Goal: Information Seeking & Learning: Learn about a topic

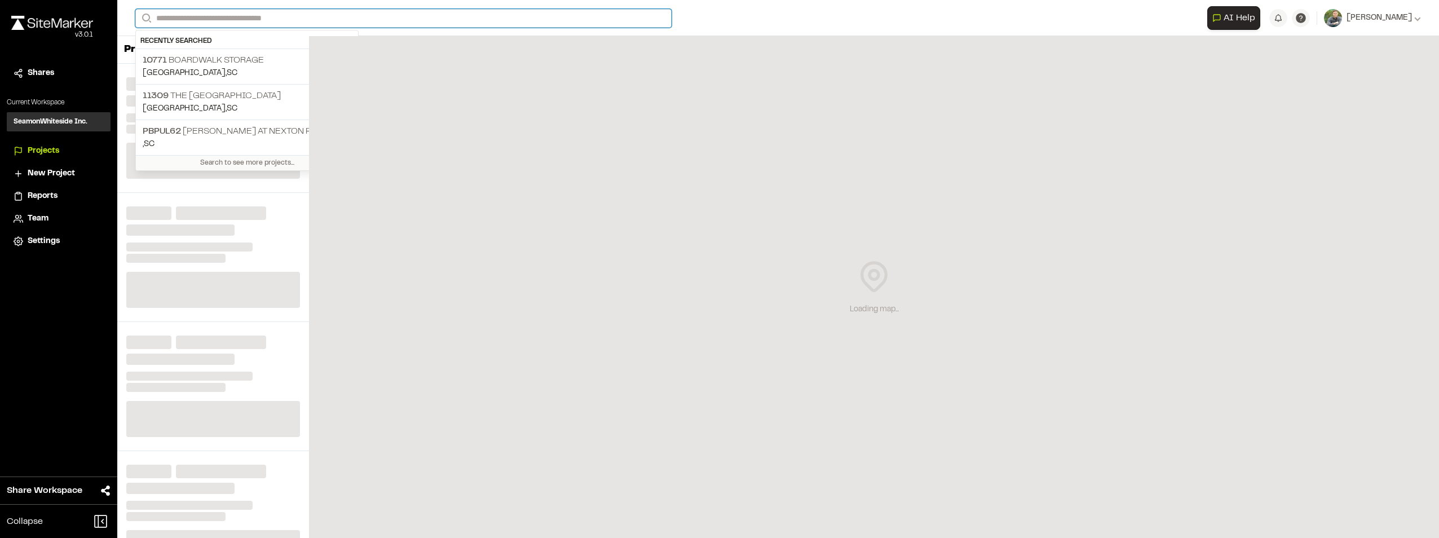
click at [256, 19] on input "Search" at bounding box center [403, 18] width 536 height 19
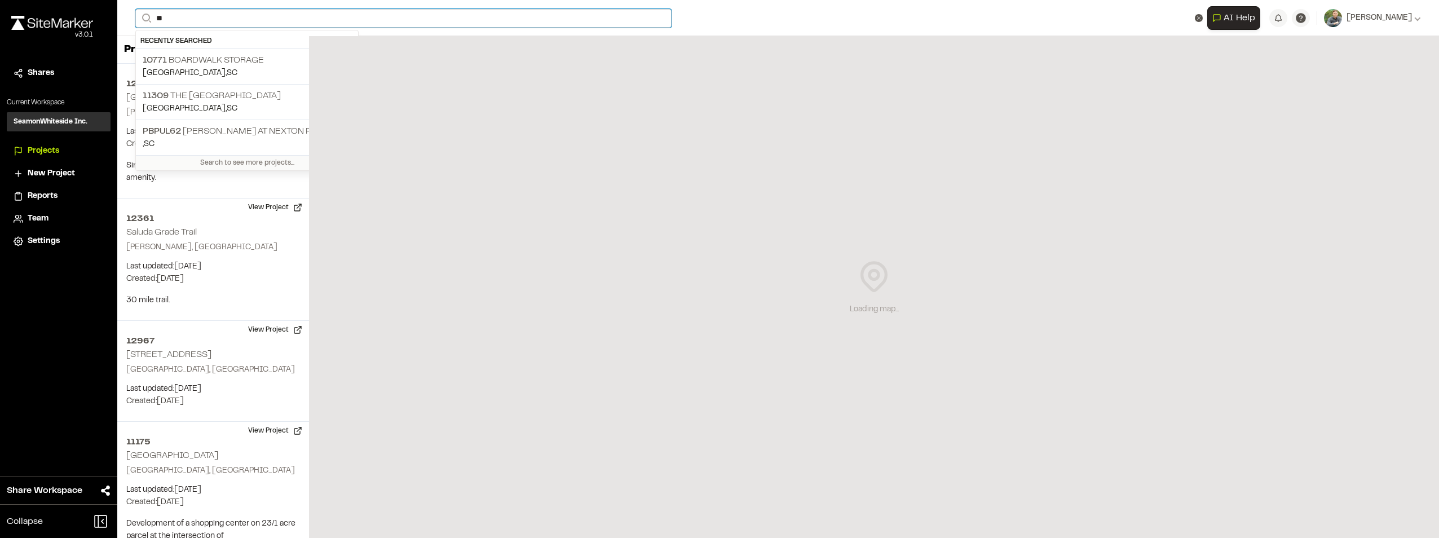
click at [215, 20] on input "**" at bounding box center [403, 18] width 536 height 19
type input "**"
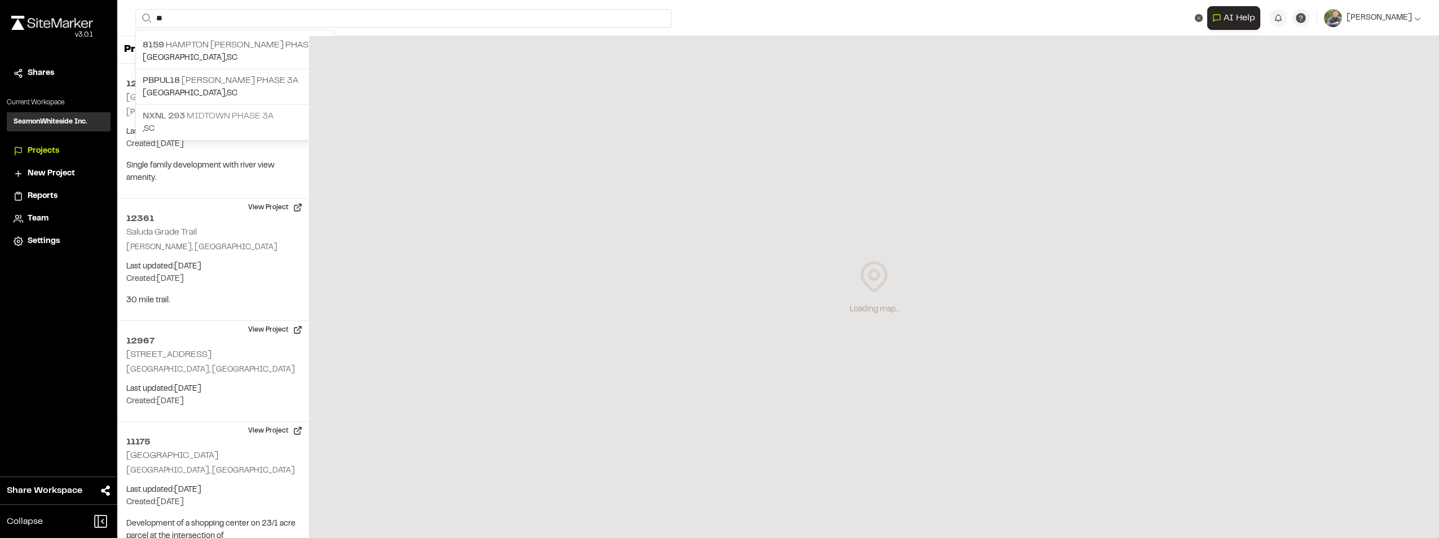
click at [226, 115] on p "NXNL [STREET_ADDRESS]" at bounding box center [235, 116] width 184 height 14
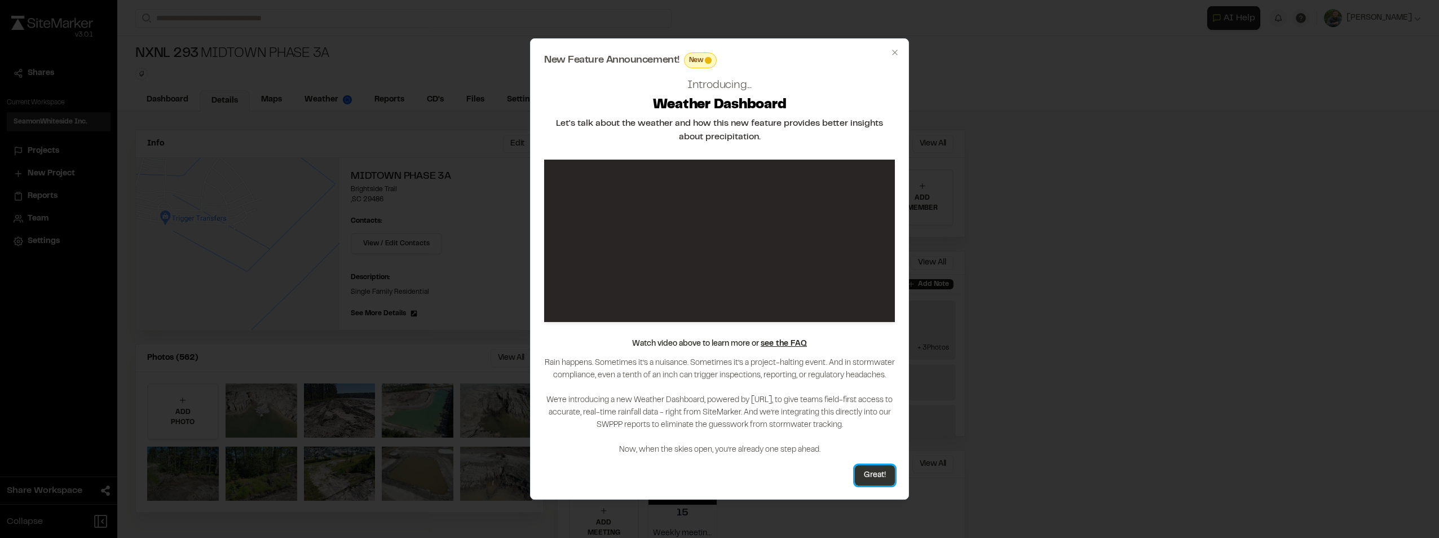
click at [884, 478] on button "Great!" at bounding box center [875, 475] width 40 height 20
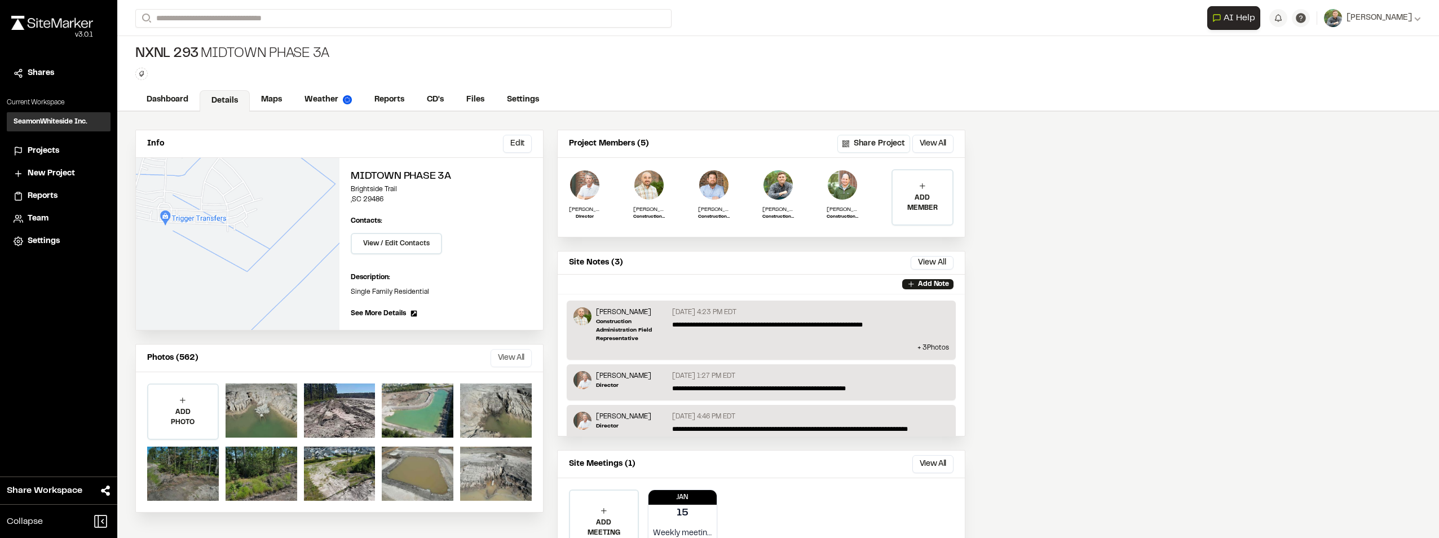
click at [503, 359] on button "View All" at bounding box center [511, 358] width 41 height 18
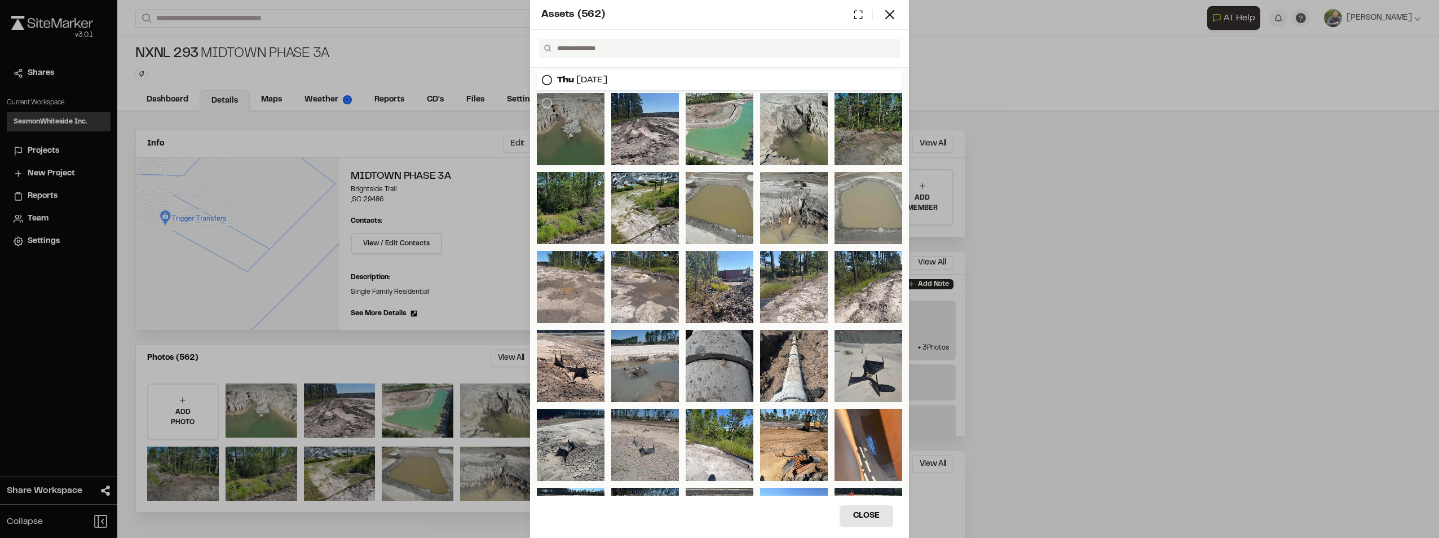
click at [589, 130] on div at bounding box center [571, 129] width 68 height 72
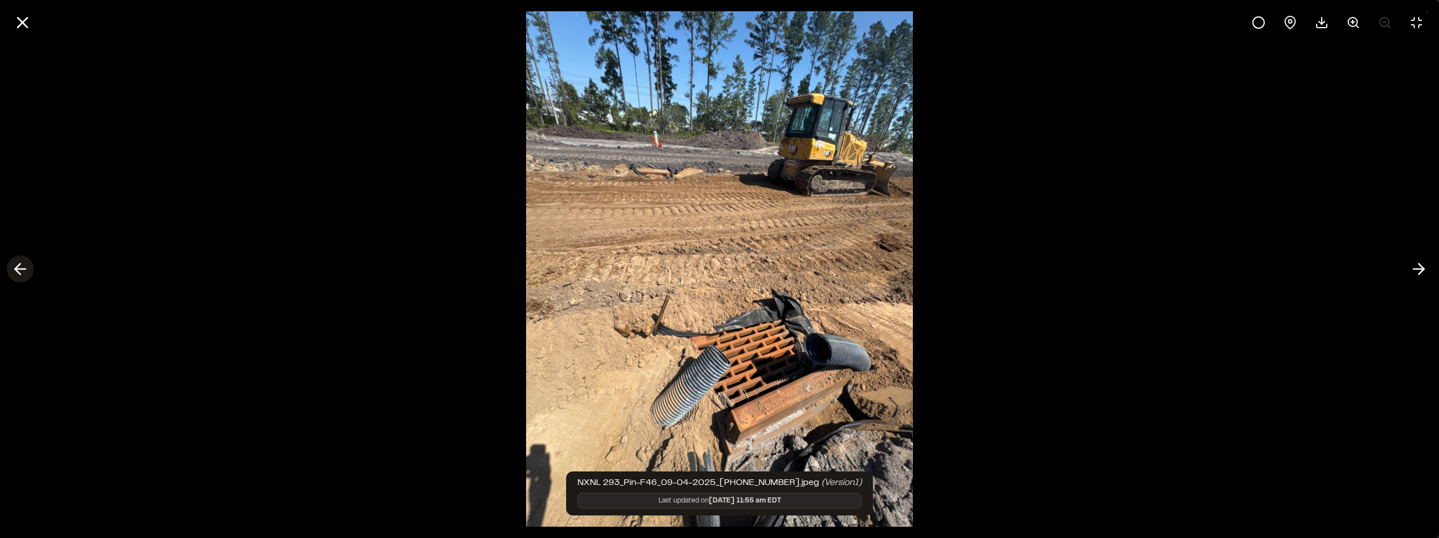
click at [21, 267] on icon at bounding box center [20, 268] width 18 height 19
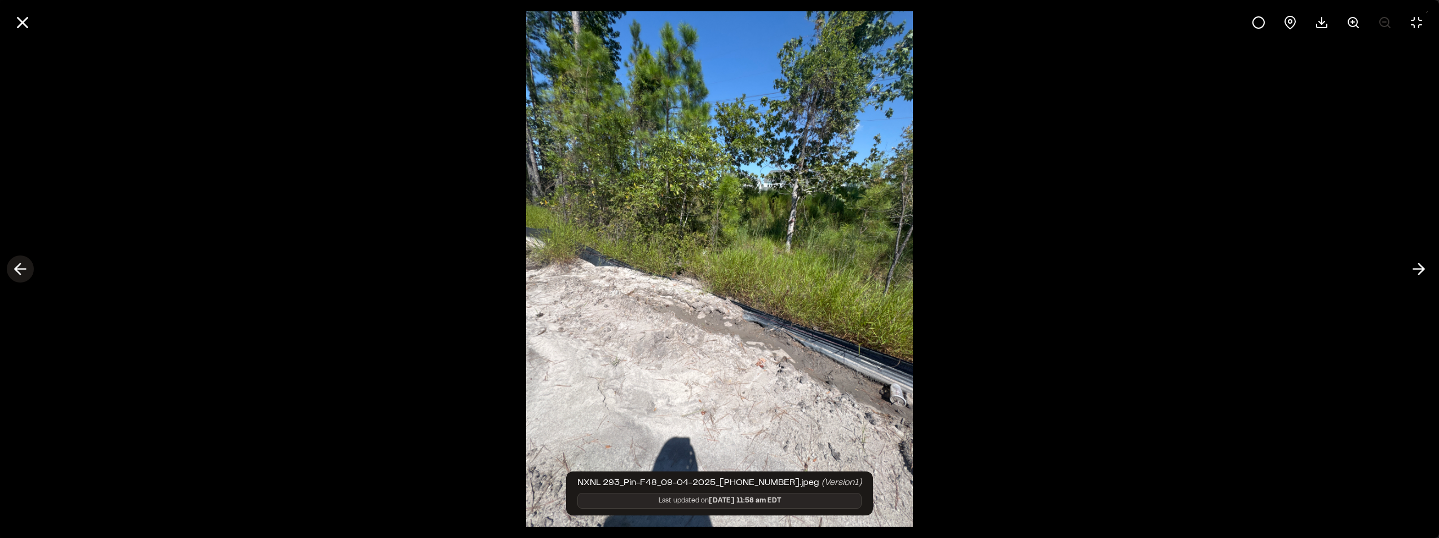
click at [21, 266] on icon at bounding box center [20, 268] width 18 height 19
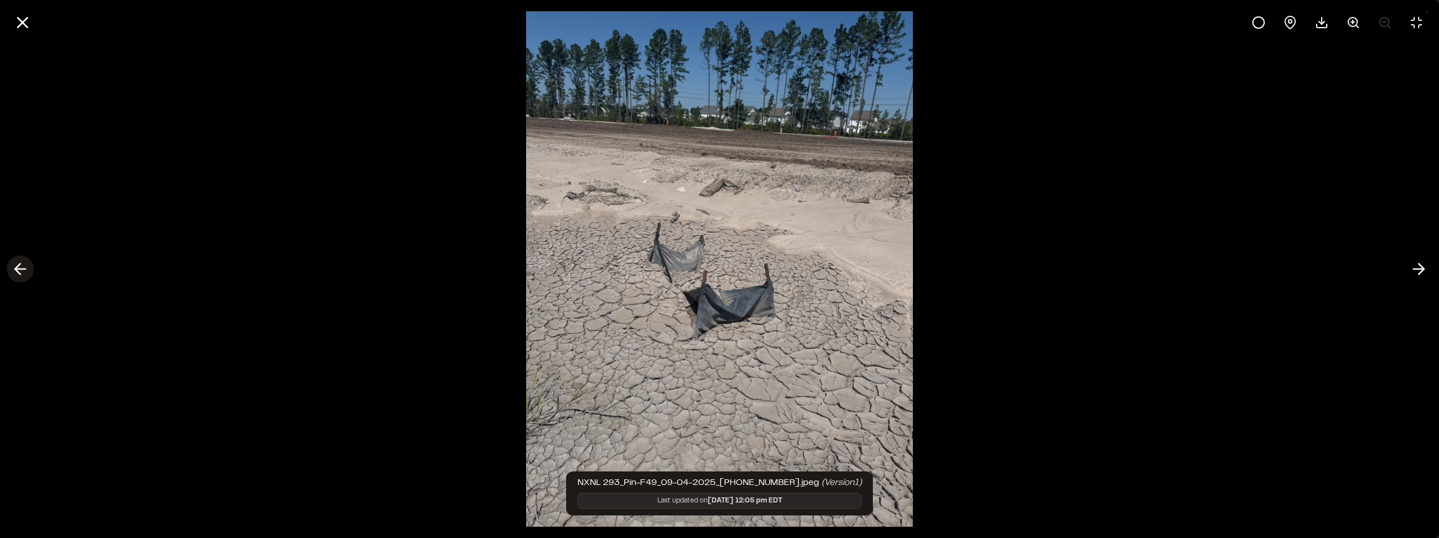
click at [21, 266] on icon at bounding box center [20, 268] width 18 height 19
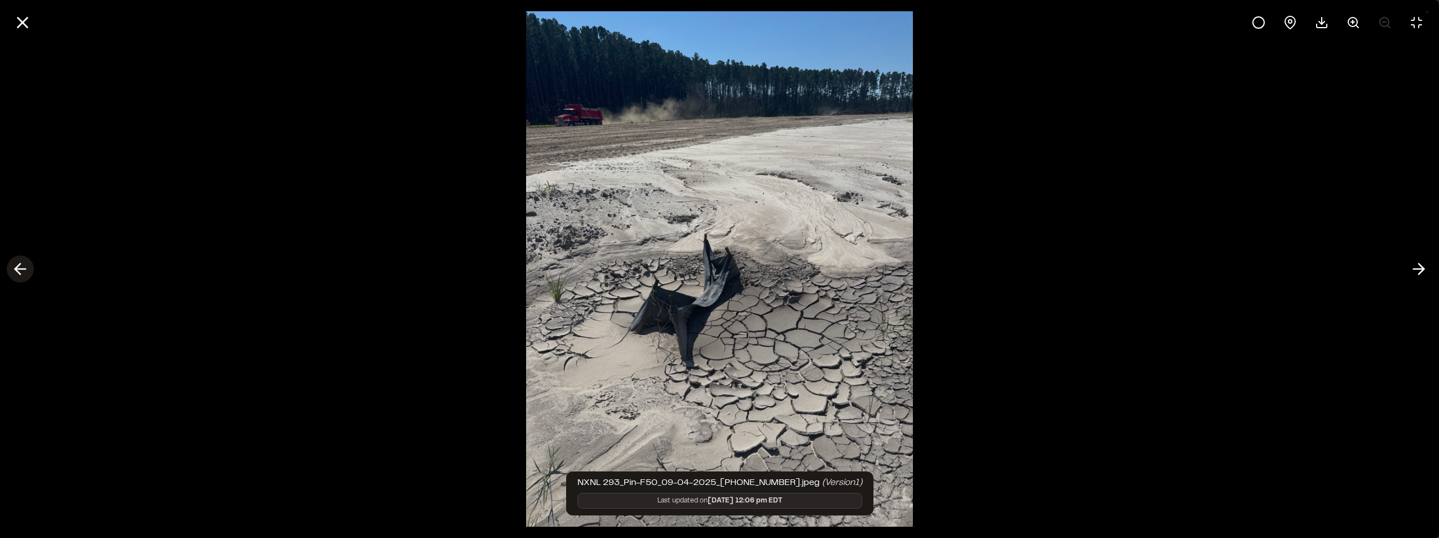
click at [21, 266] on icon at bounding box center [20, 268] width 18 height 19
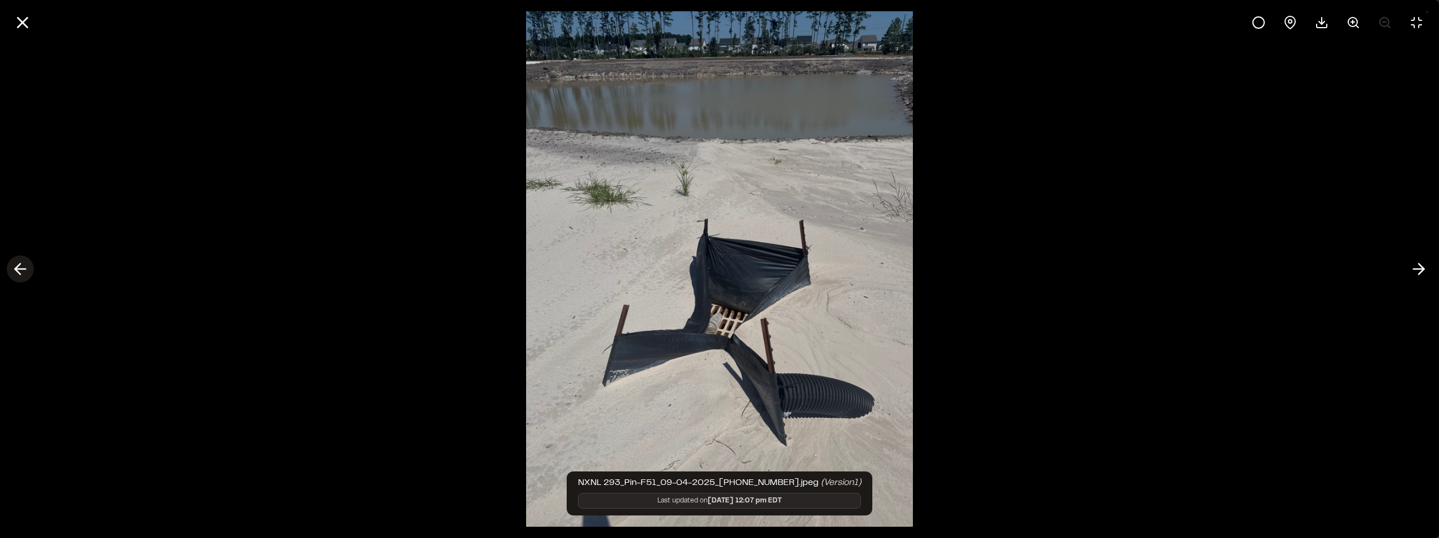
click at [21, 266] on icon at bounding box center [20, 268] width 18 height 19
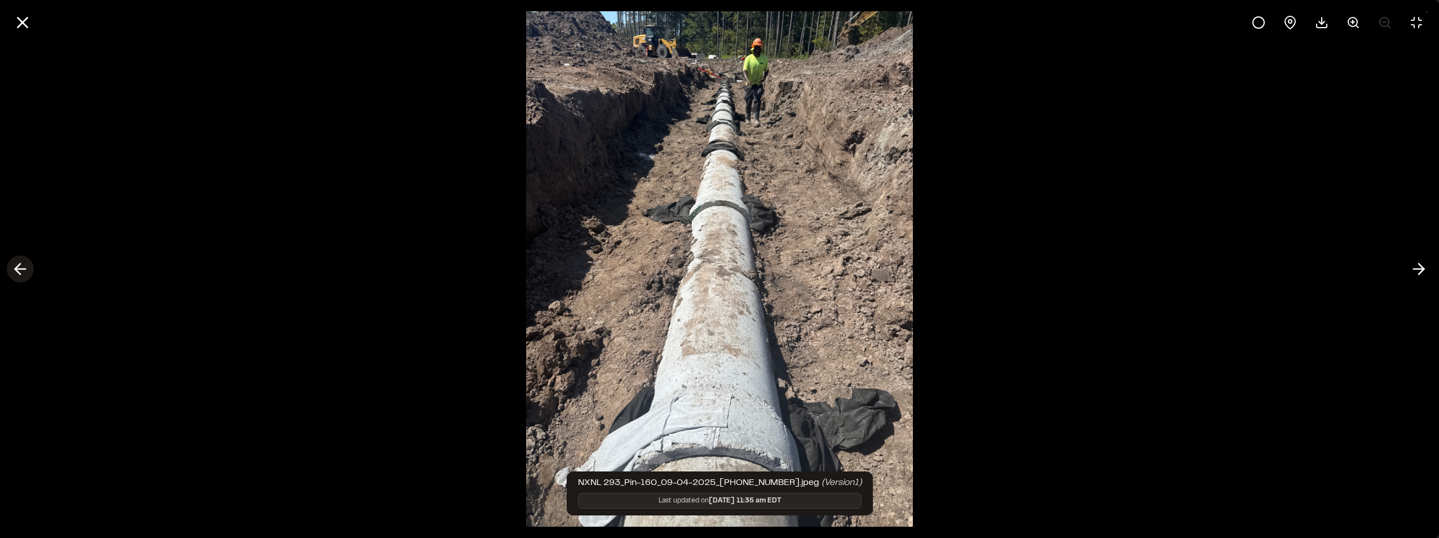
click at [21, 266] on icon at bounding box center [20, 268] width 18 height 19
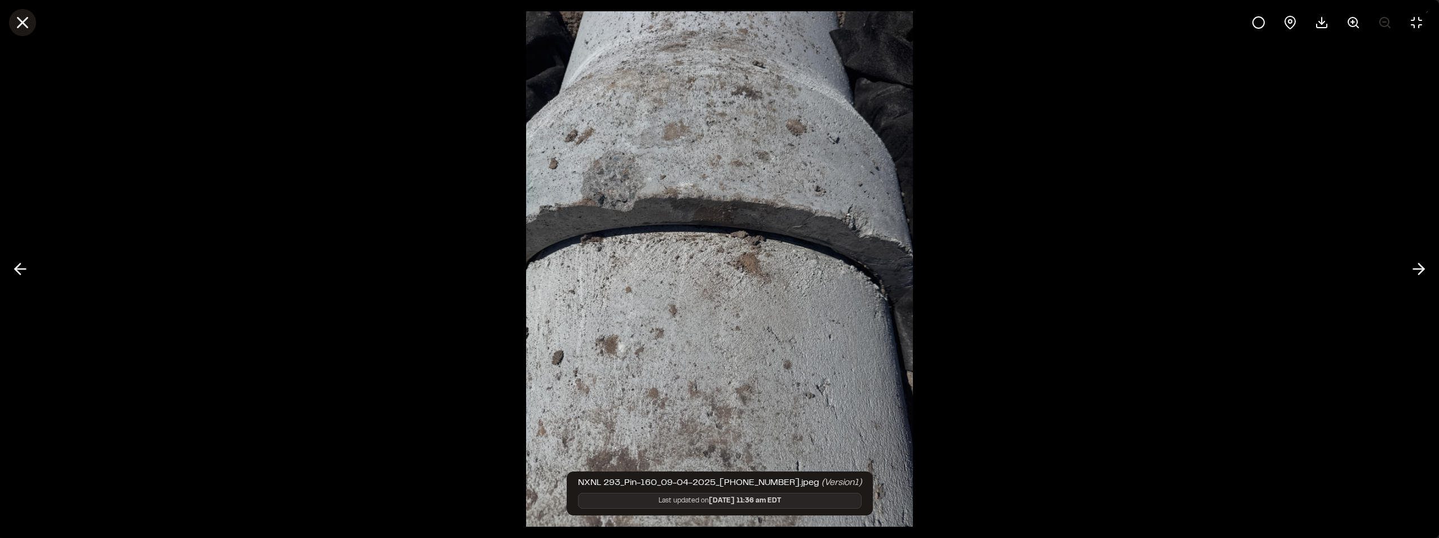
click at [21, 30] on icon at bounding box center [22, 22] width 19 height 19
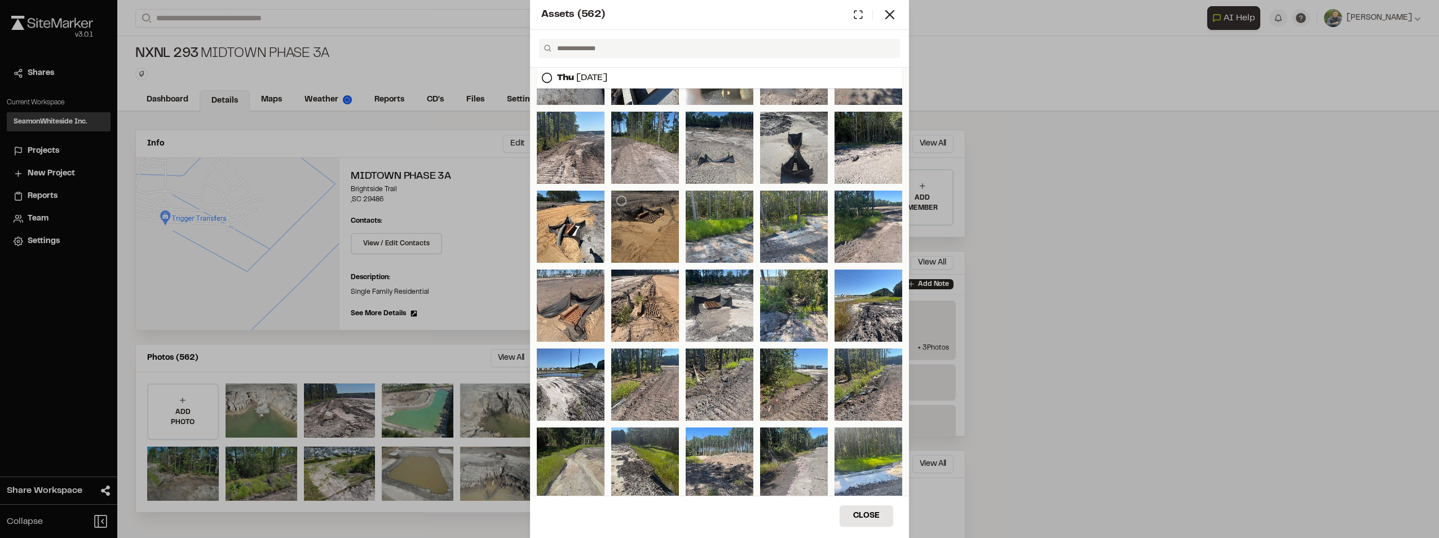
scroll to position [633, 0]
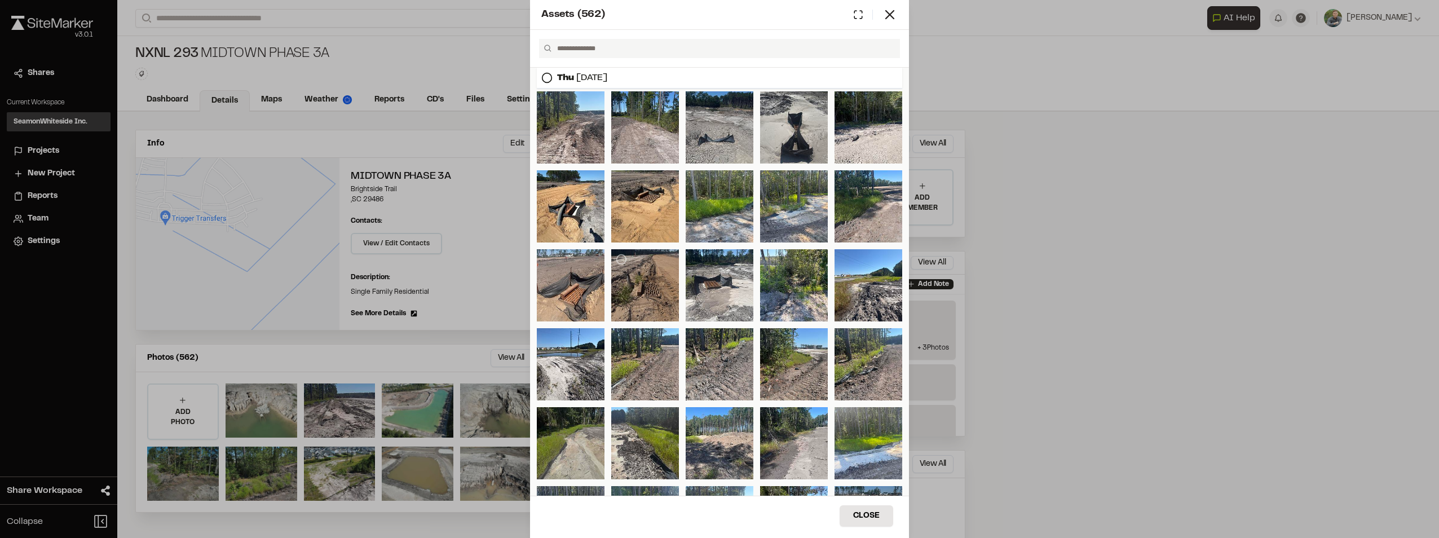
click at [649, 262] on div at bounding box center [645, 285] width 68 height 72
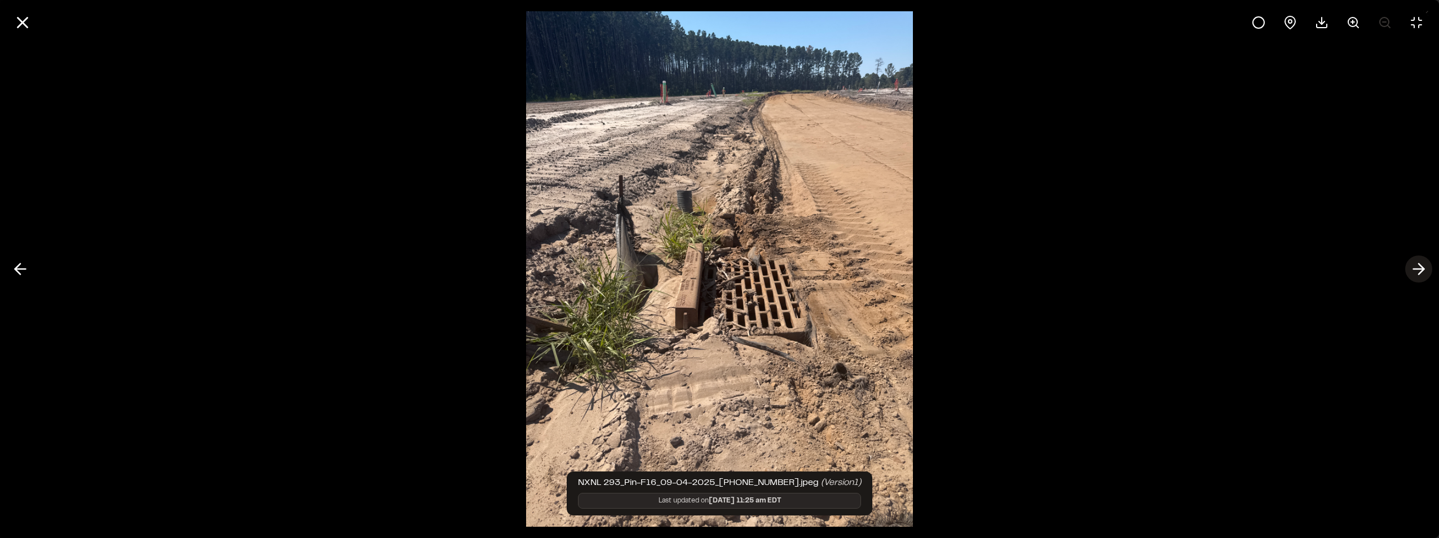
click at [1416, 267] on icon at bounding box center [1419, 268] width 18 height 19
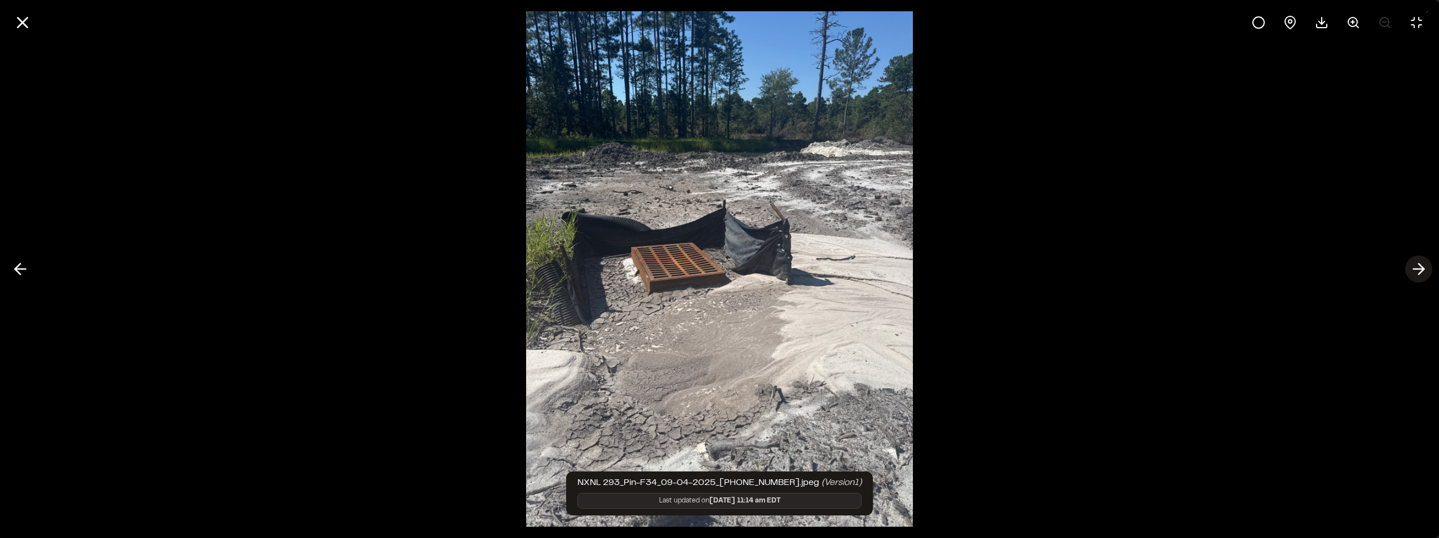
click at [1416, 267] on icon at bounding box center [1419, 268] width 18 height 19
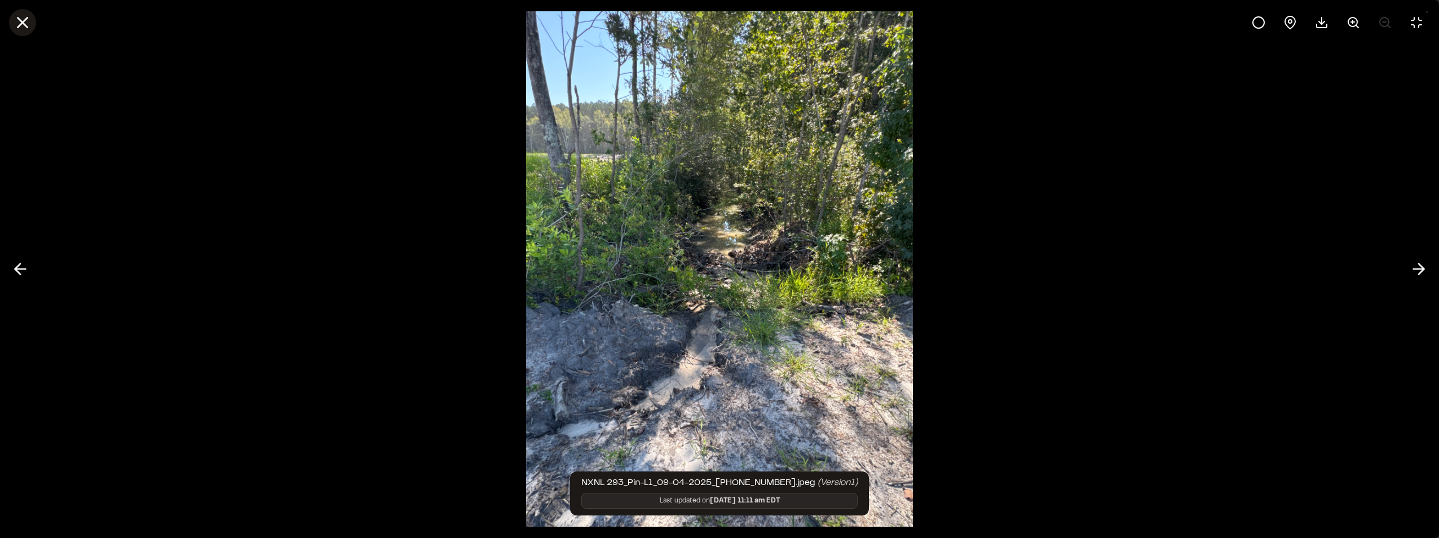
click at [27, 25] on icon at bounding box center [22, 22] width 19 height 19
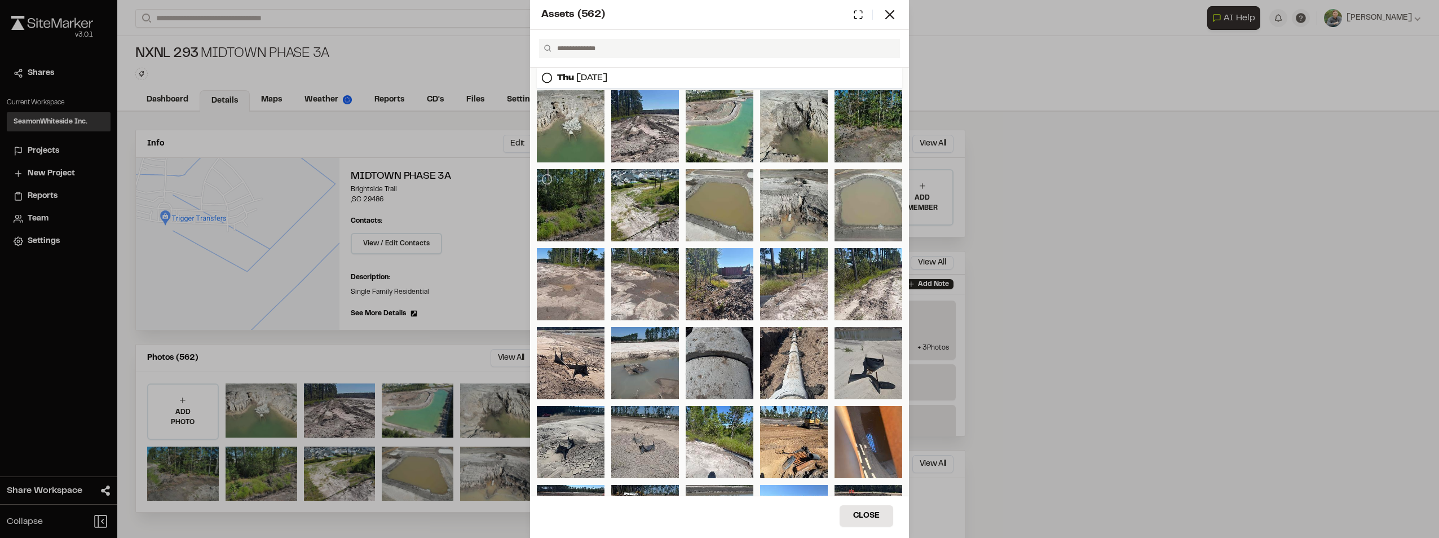
scroll to position [0, 0]
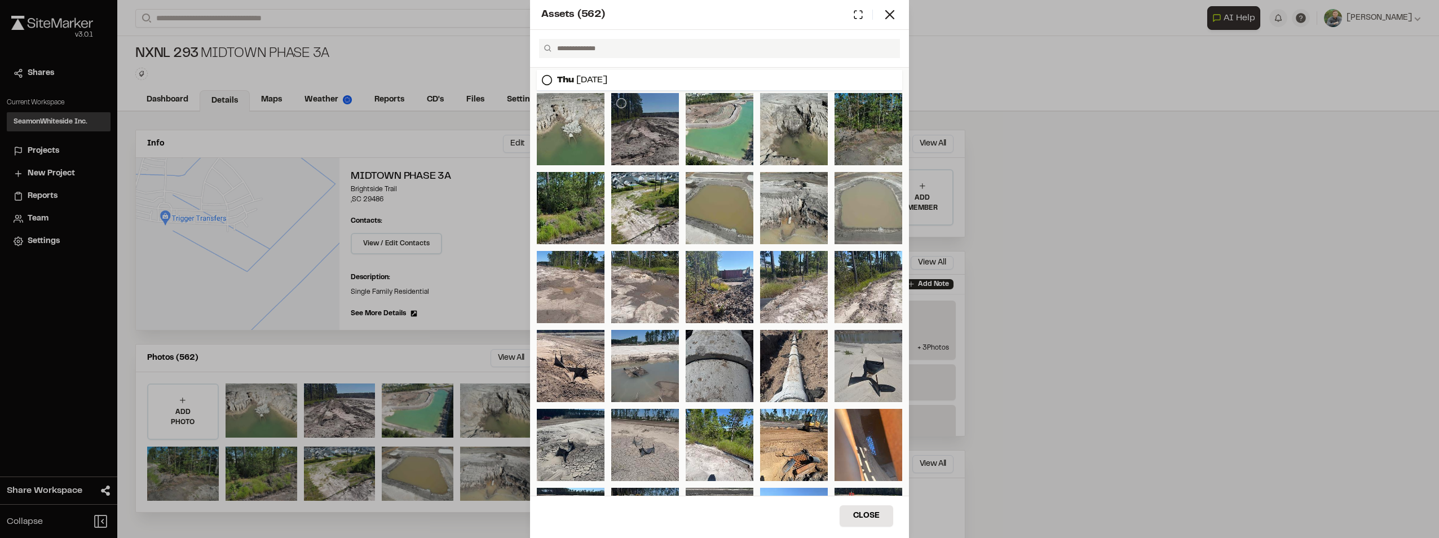
click at [662, 142] on div at bounding box center [645, 129] width 68 height 72
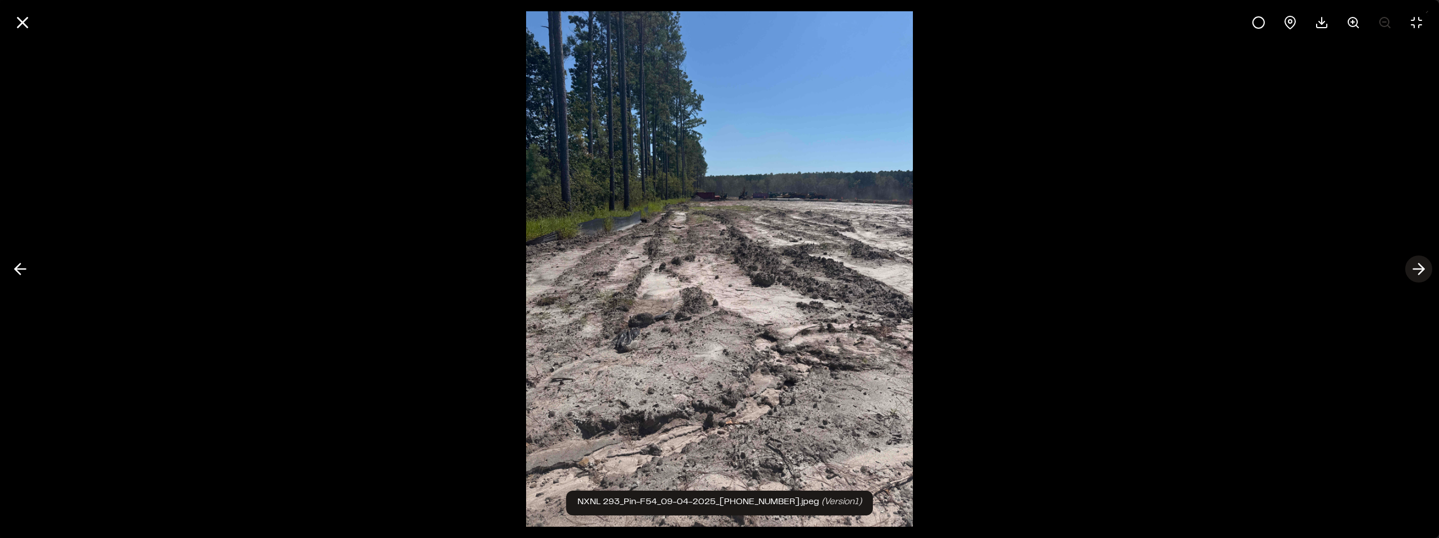
click at [1417, 269] on line at bounding box center [1419, 269] width 11 height 0
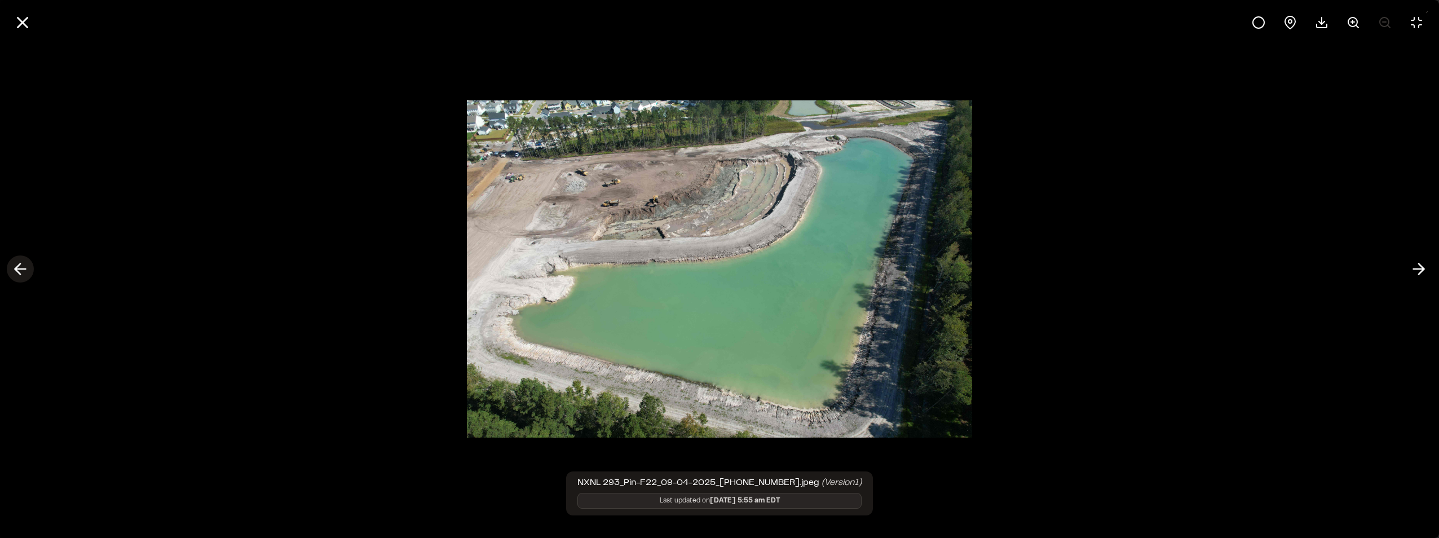
click at [17, 266] on polyline at bounding box center [17, 269] width 5 height 11
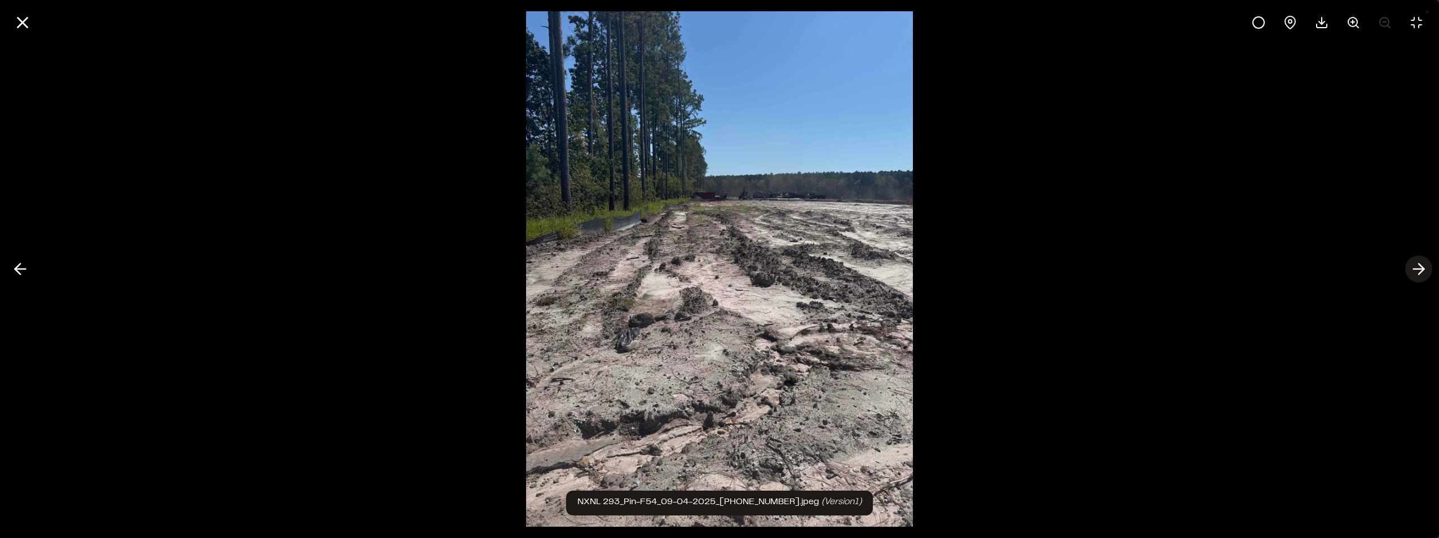
click at [1426, 265] on icon at bounding box center [1419, 268] width 18 height 19
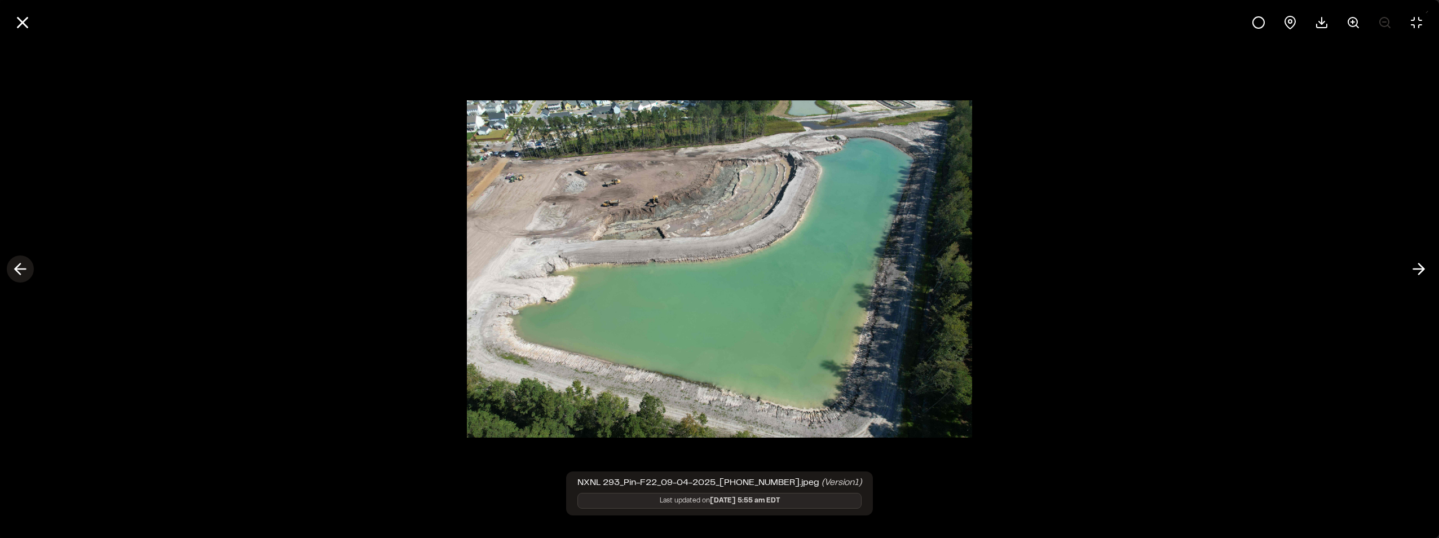
click at [29, 266] on icon at bounding box center [20, 268] width 18 height 19
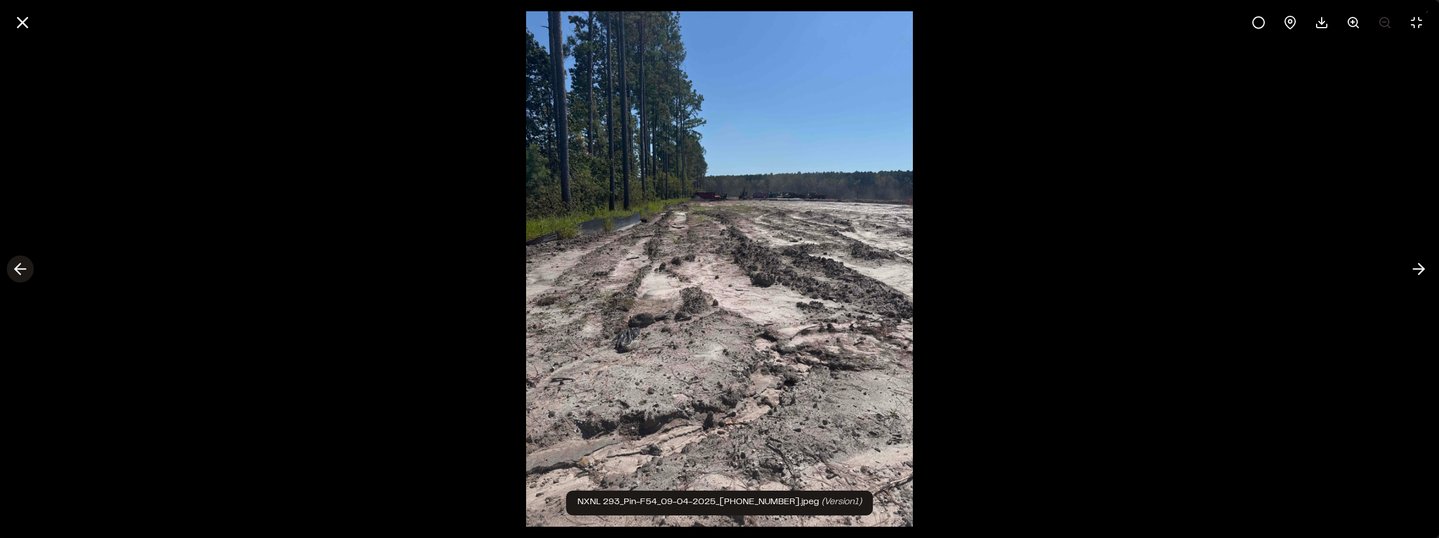
click at [28, 266] on icon at bounding box center [20, 268] width 18 height 19
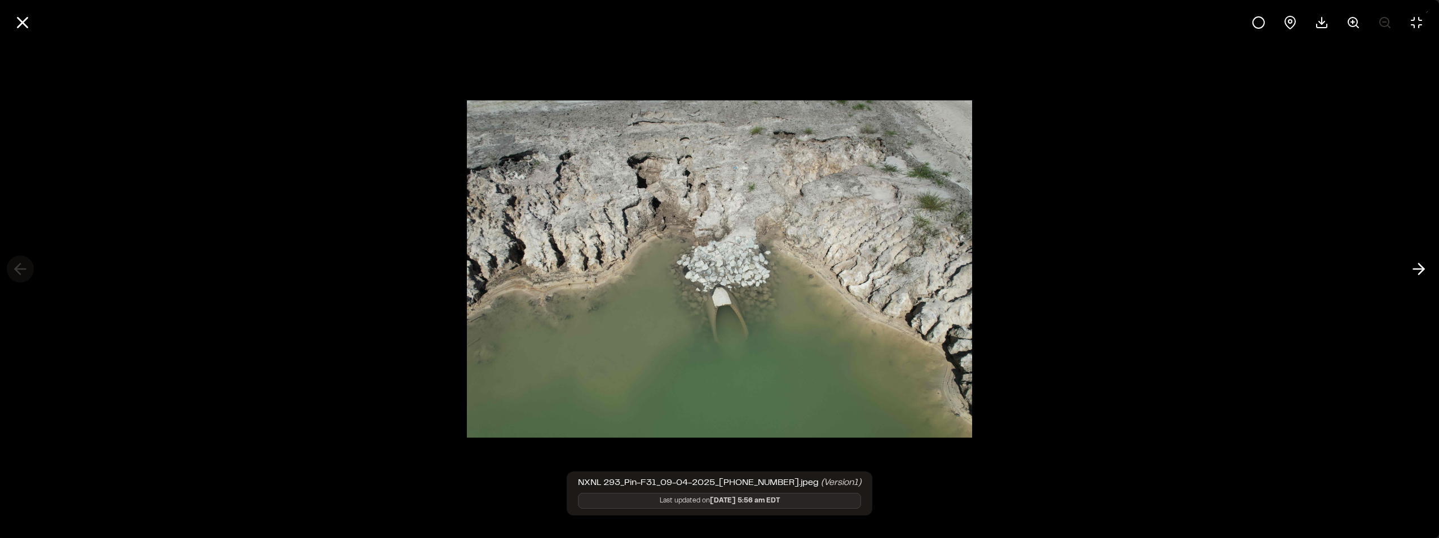
click at [28, 266] on div at bounding box center [719, 269] width 1439 height 538
click at [24, 267] on div at bounding box center [719, 269] width 1439 height 538
click at [1415, 261] on icon at bounding box center [1419, 268] width 18 height 19
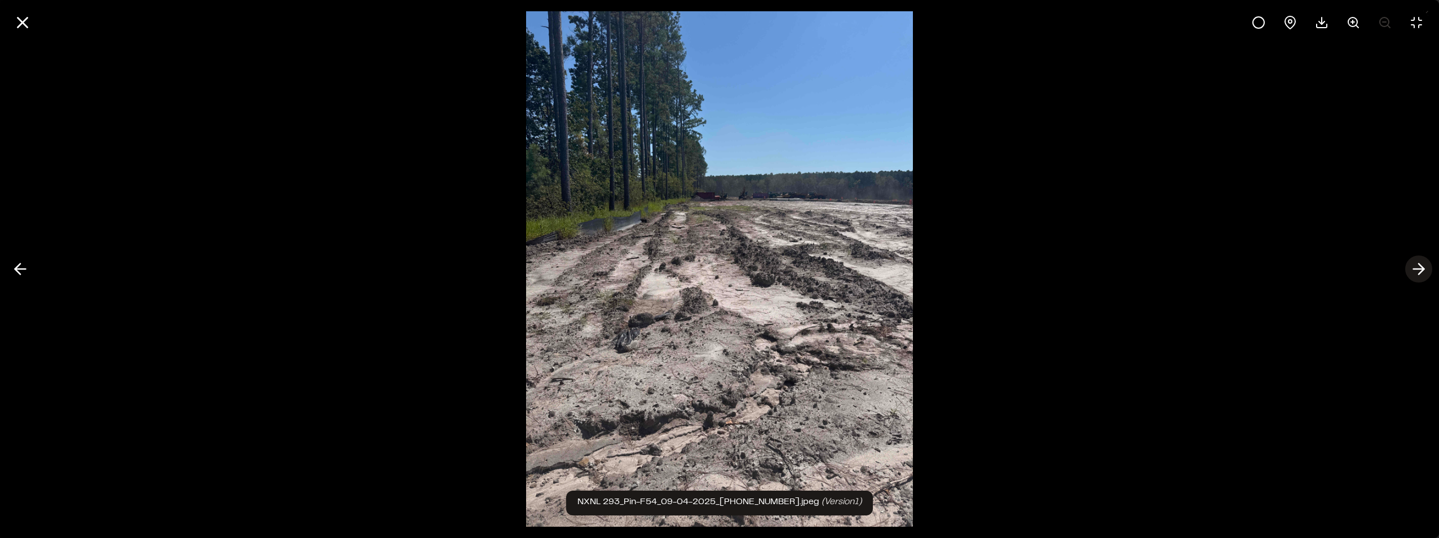
click at [1424, 268] on polyline at bounding box center [1421, 269] width 5 height 11
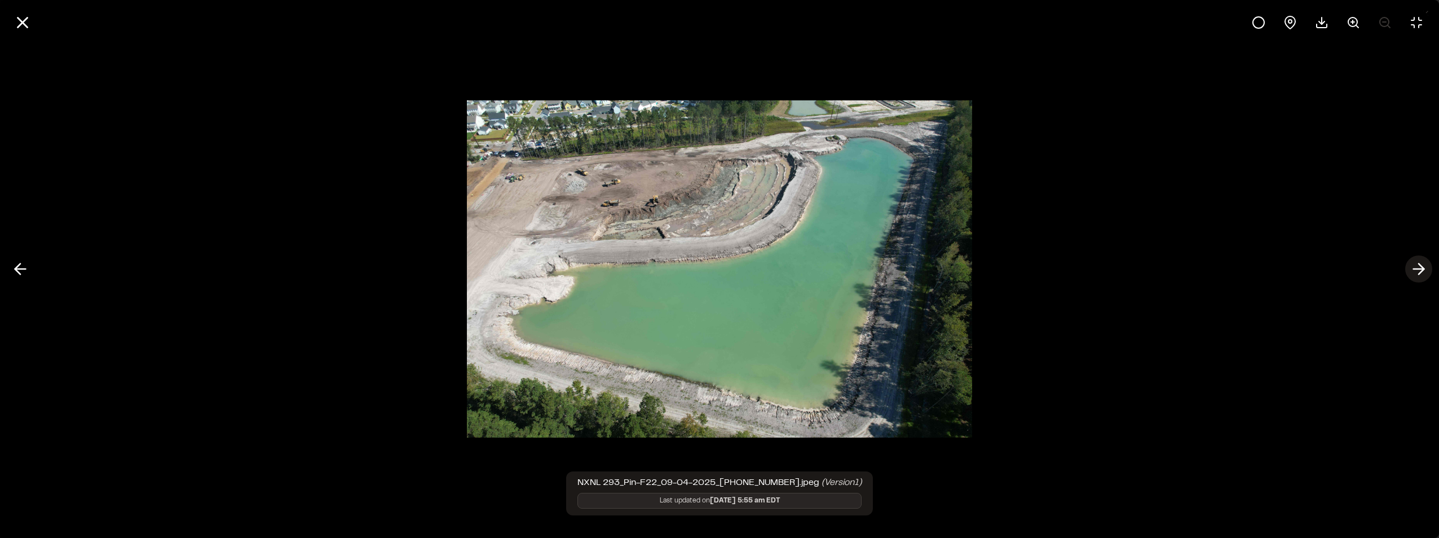
click at [1420, 265] on polyline at bounding box center [1421, 269] width 5 height 11
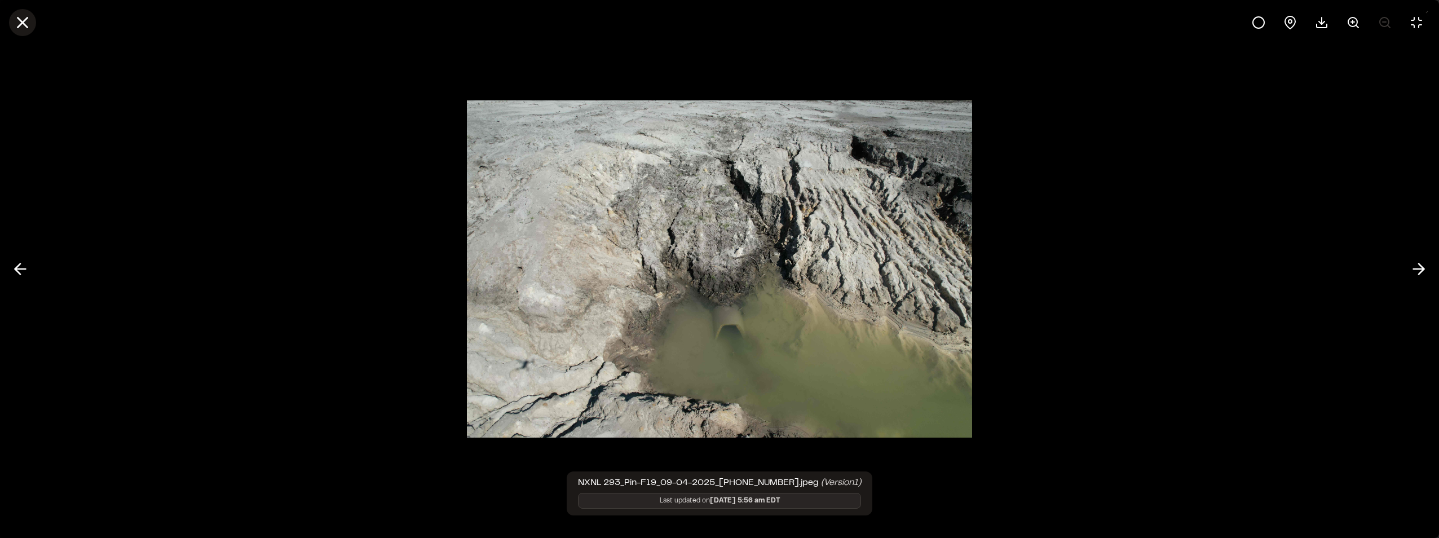
click at [24, 20] on line at bounding box center [23, 23] width 10 height 10
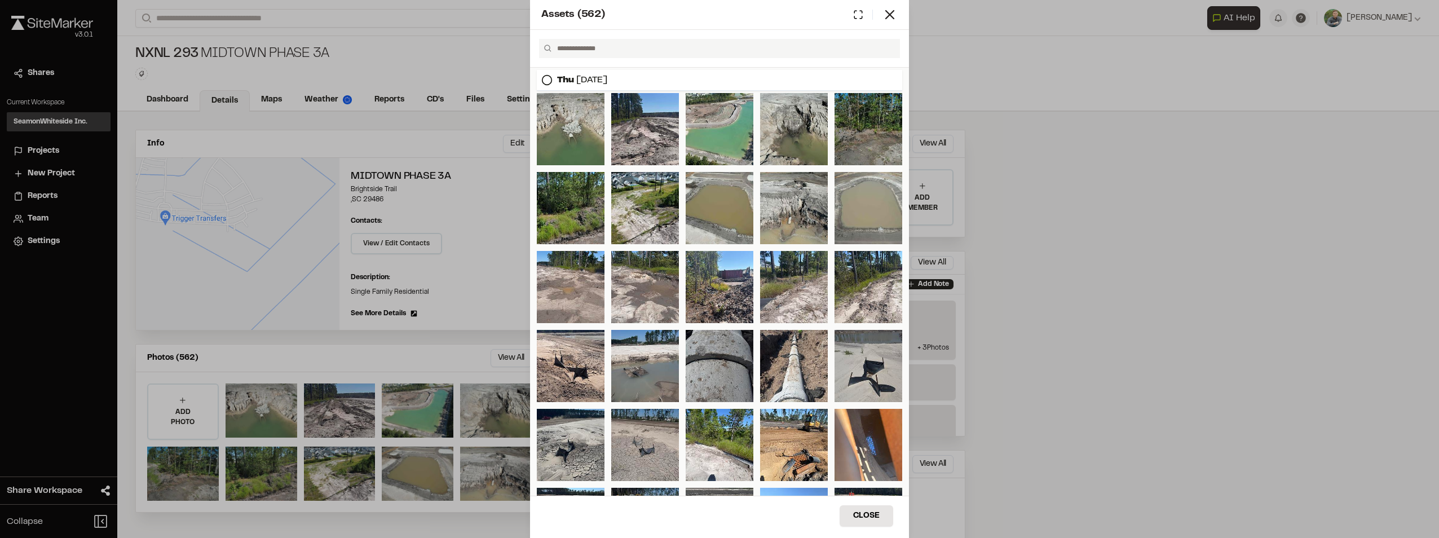
scroll to position [56, 0]
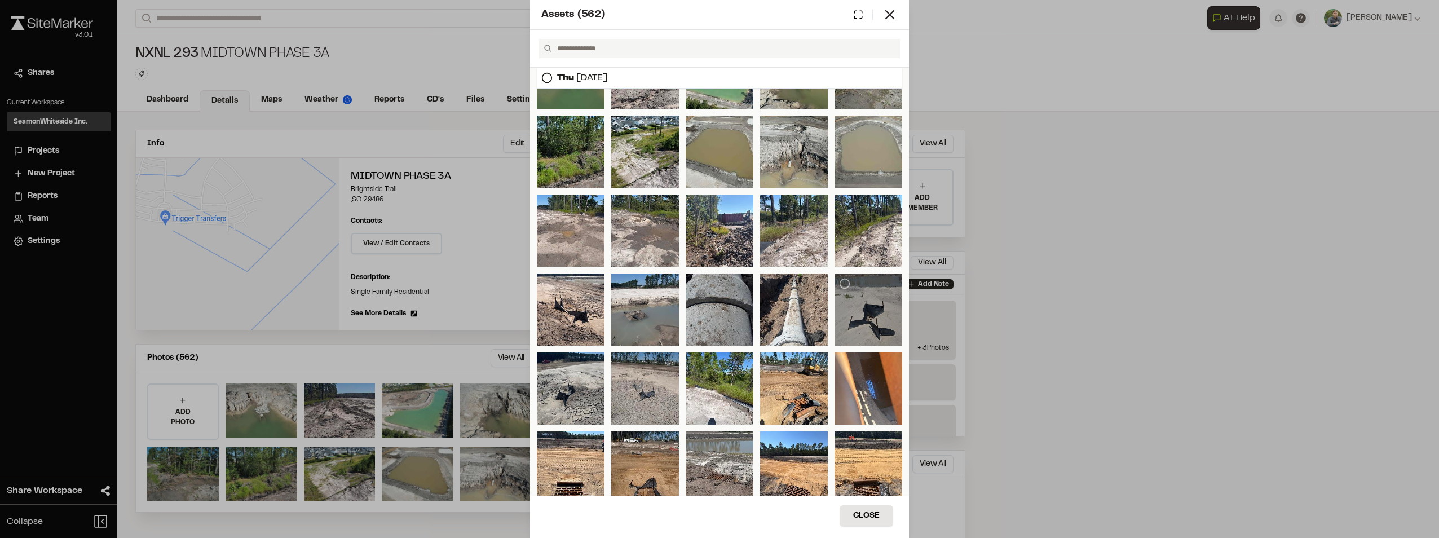
click at [867, 303] on div at bounding box center [869, 310] width 68 height 72
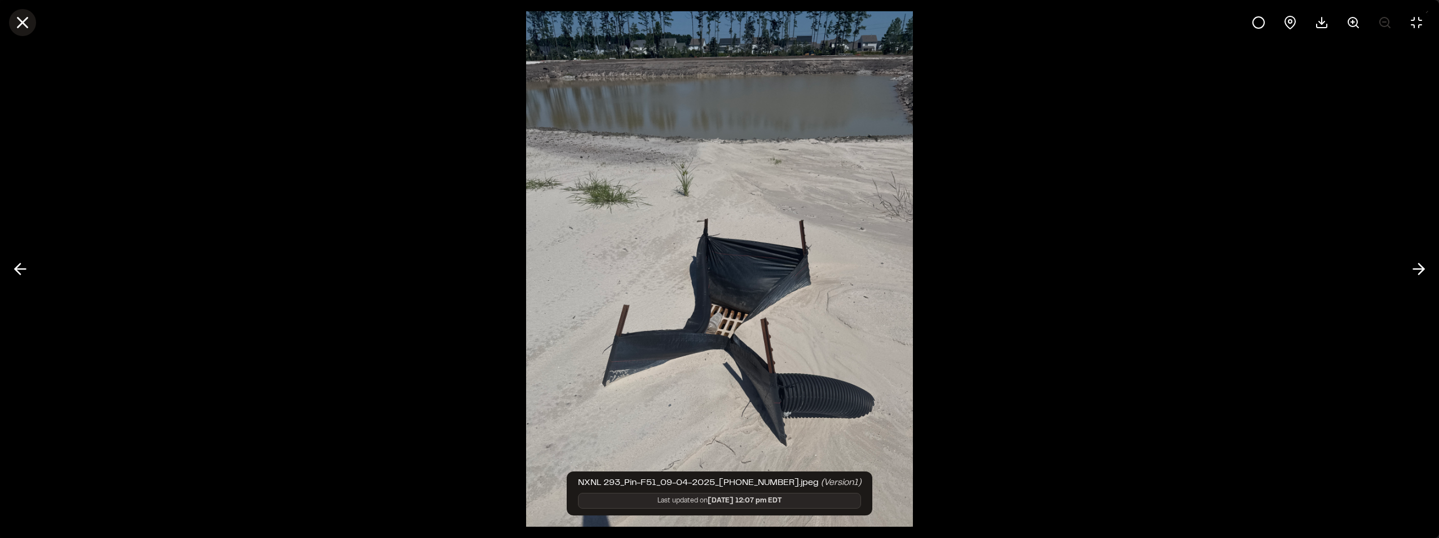
click at [27, 19] on line at bounding box center [23, 23] width 10 height 10
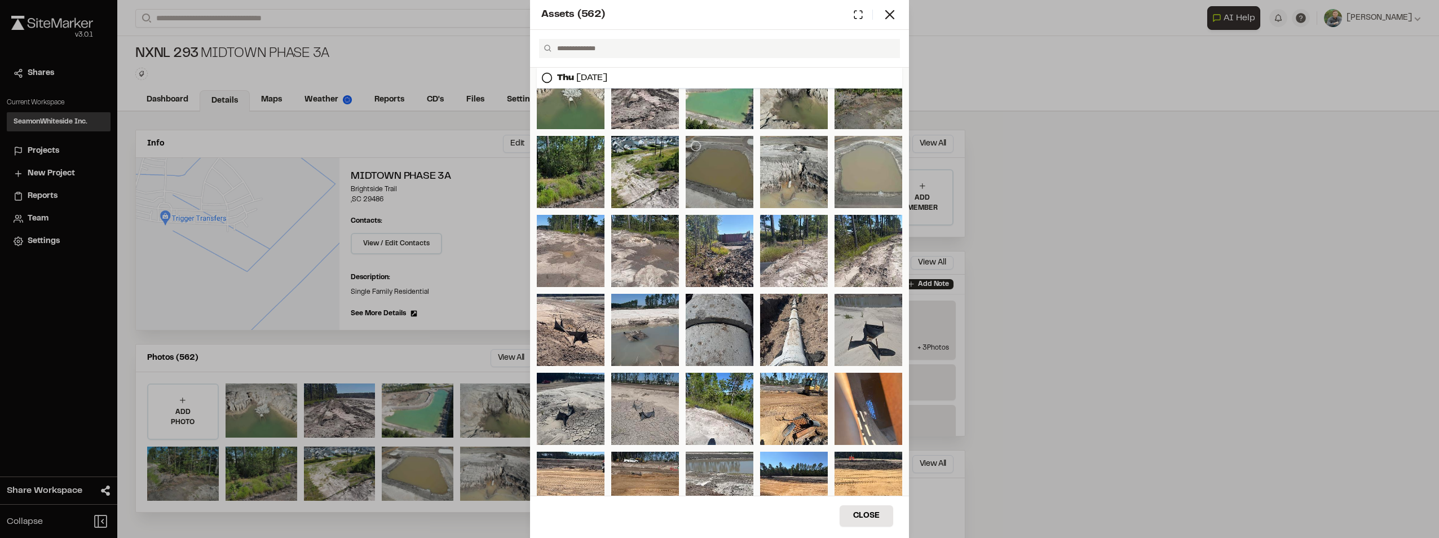
scroll to position [0, 0]
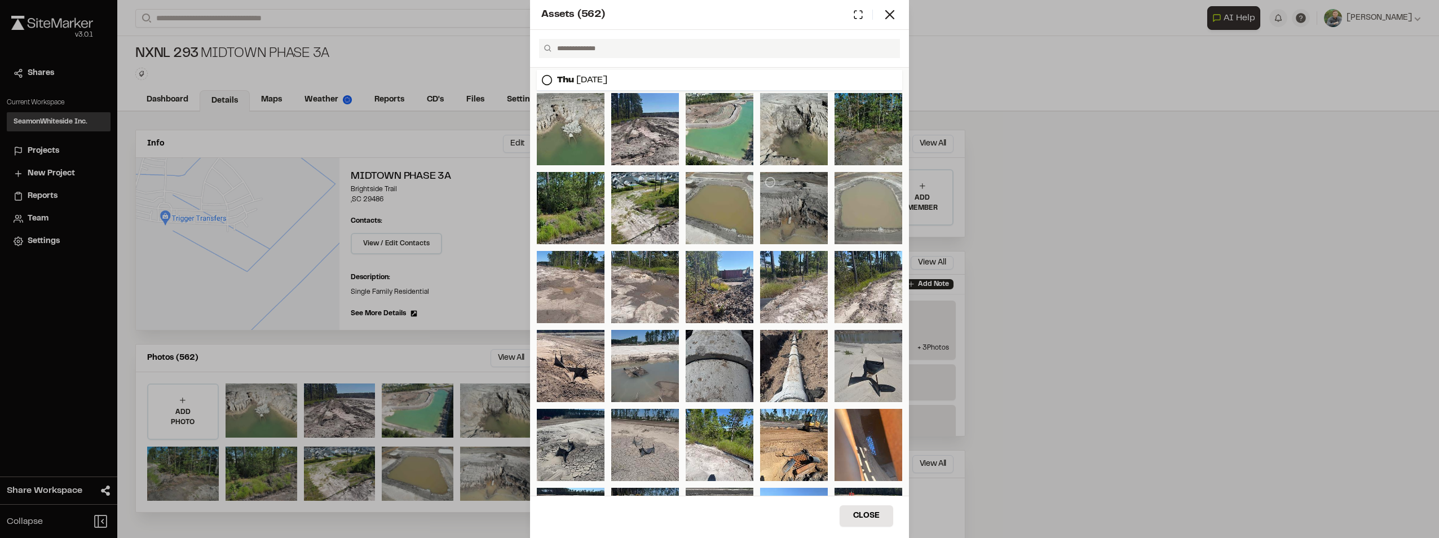
click at [786, 200] on div at bounding box center [794, 208] width 68 height 72
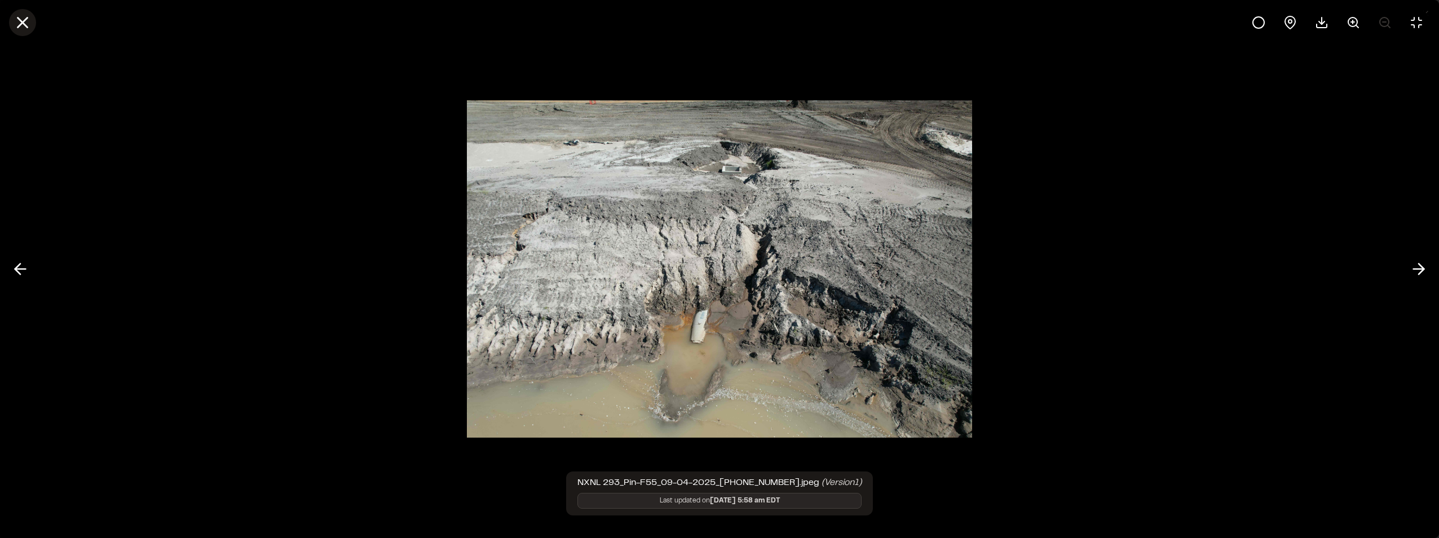
click at [25, 20] on line at bounding box center [23, 23] width 10 height 10
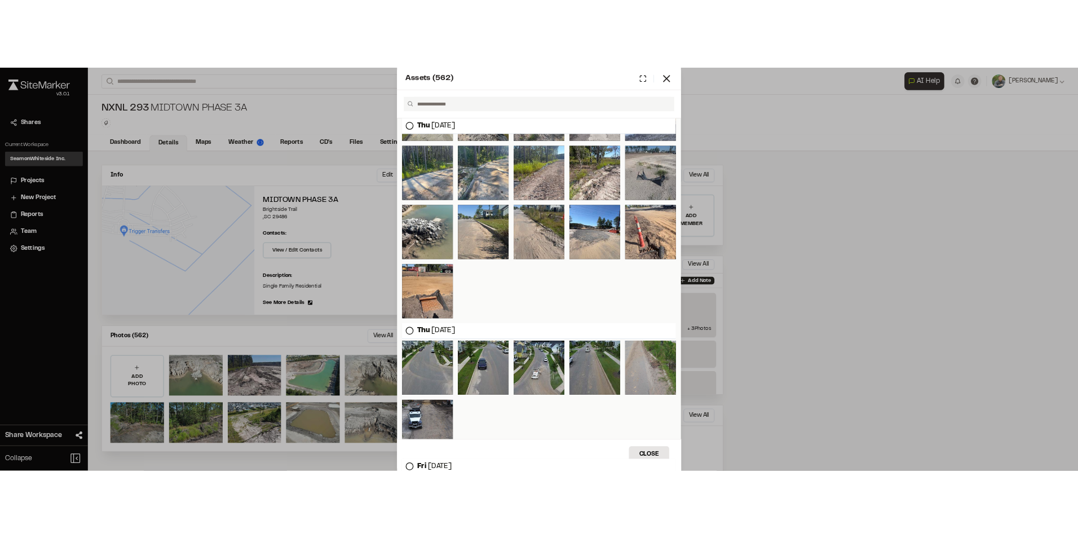
scroll to position [959, 0]
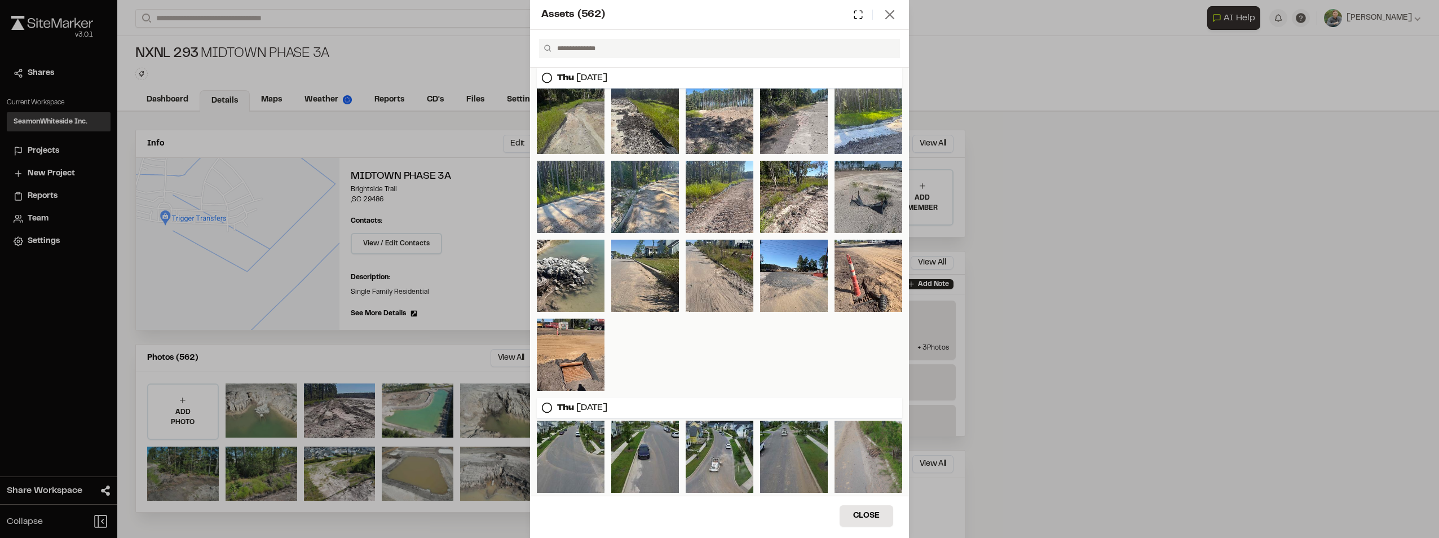
click at [891, 12] on icon at bounding box center [890, 15] width 16 height 16
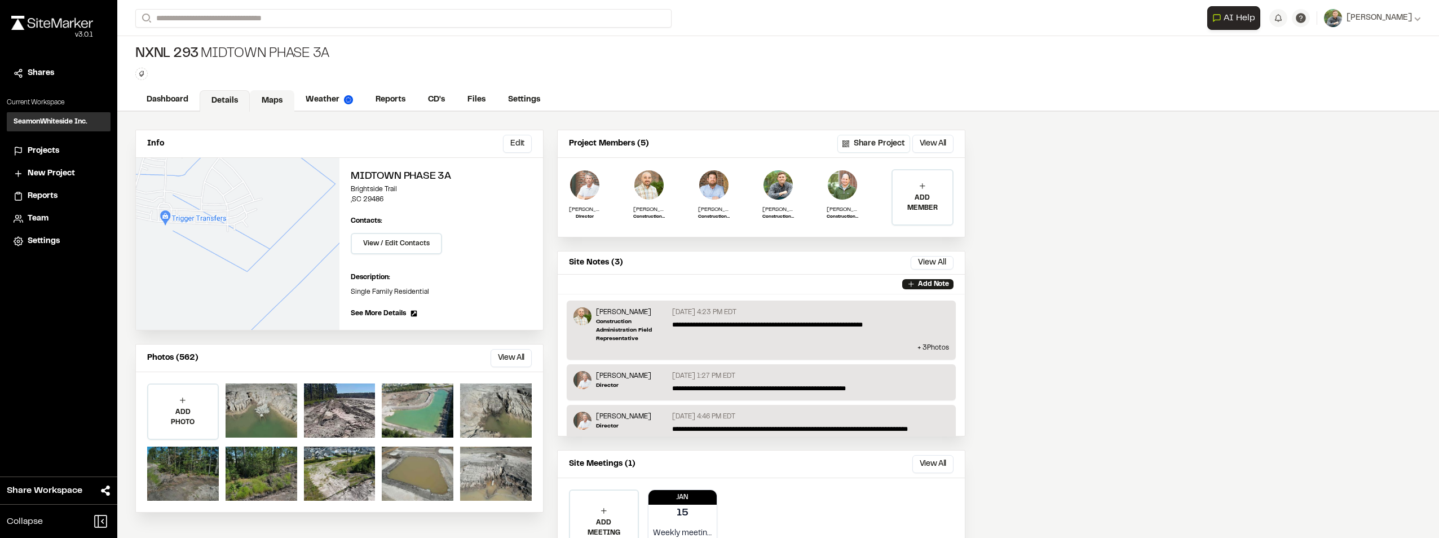
click at [262, 102] on link "Maps" at bounding box center [272, 100] width 45 height 21
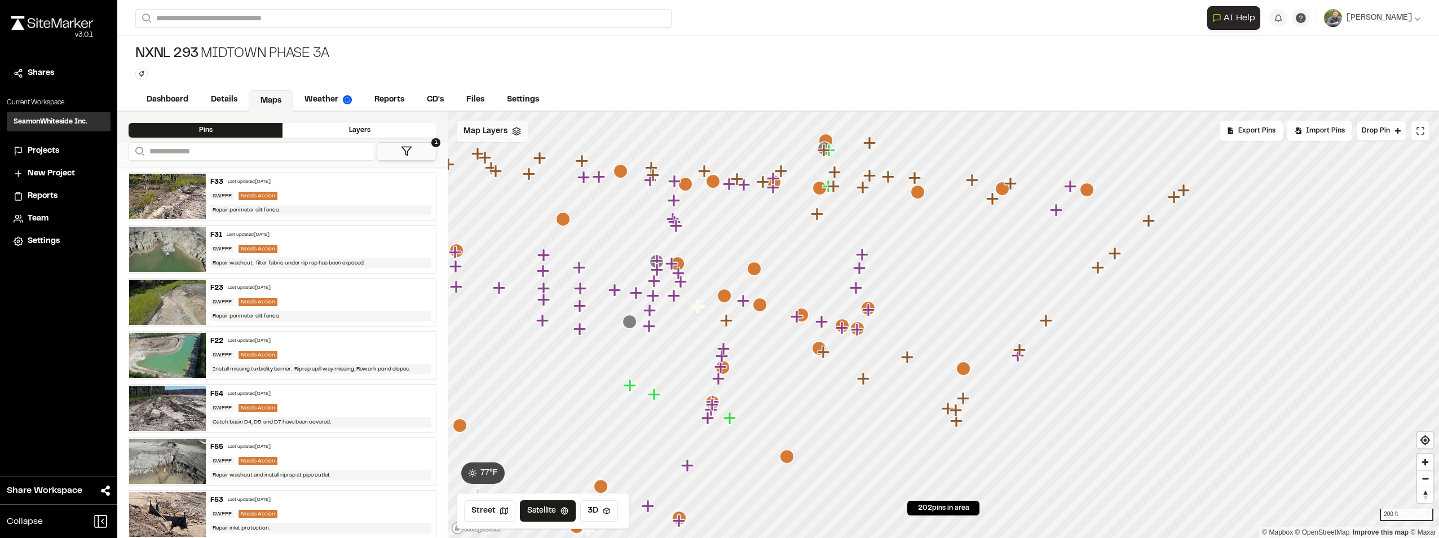
click at [501, 139] on div "Map Layers" at bounding box center [492, 131] width 71 height 21
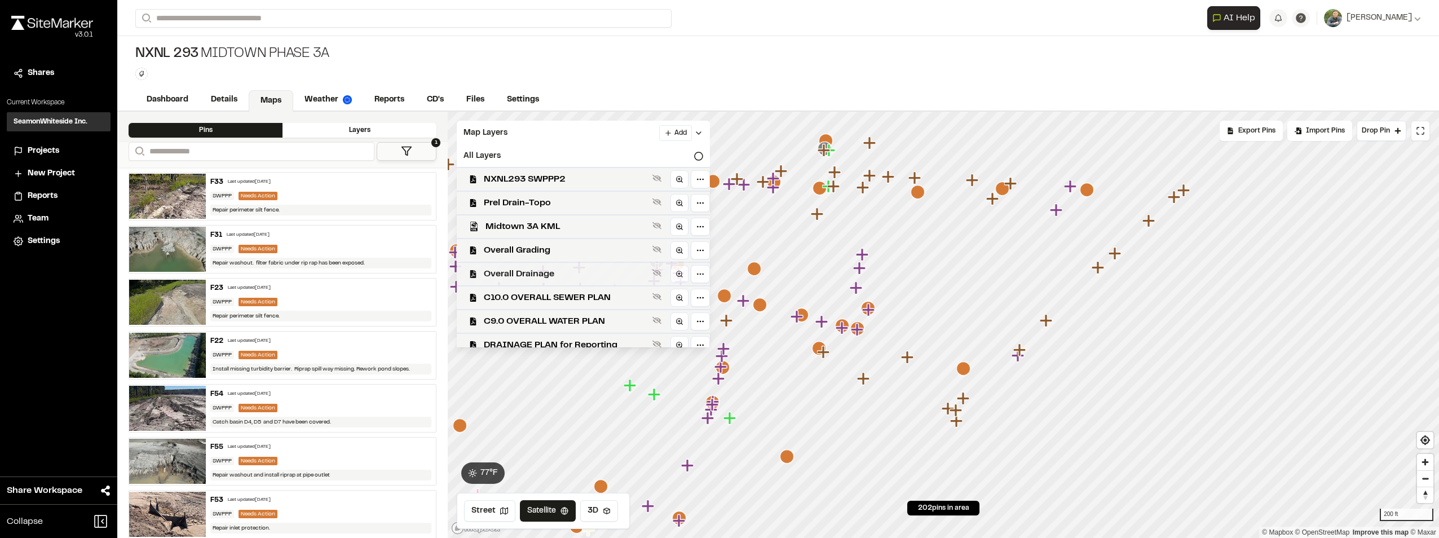
click at [532, 272] on span "Overall Drainage" at bounding box center [566, 274] width 164 height 14
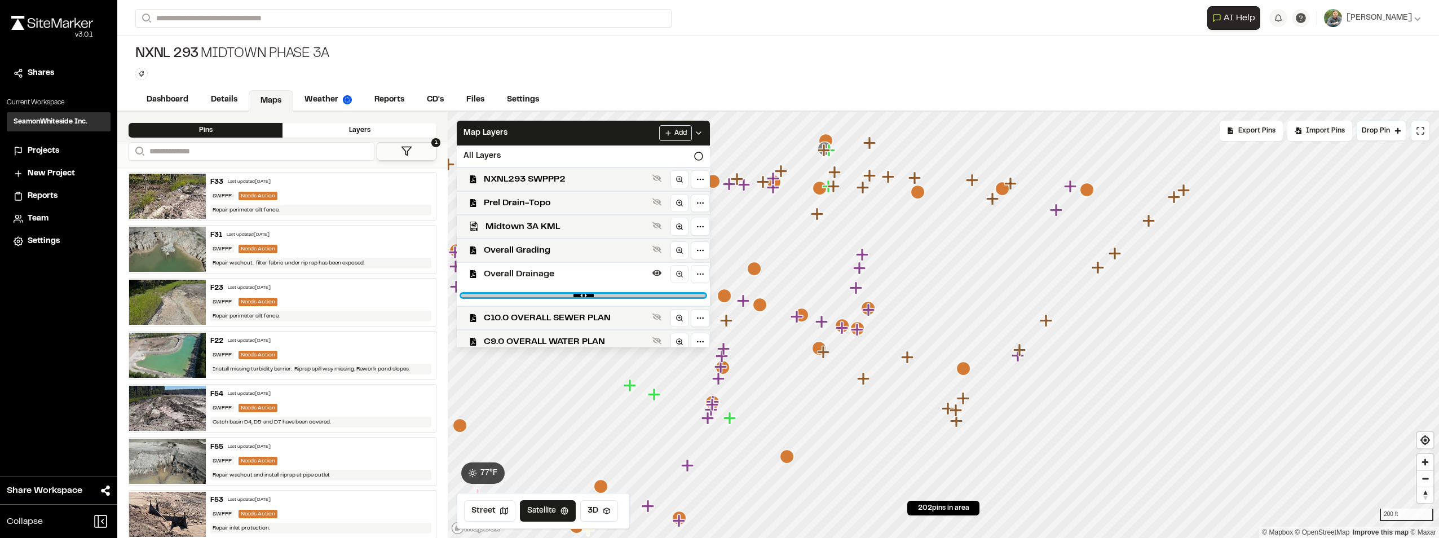
click at [698, 294] on input "range" at bounding box center [583, 295] width 244 height 3
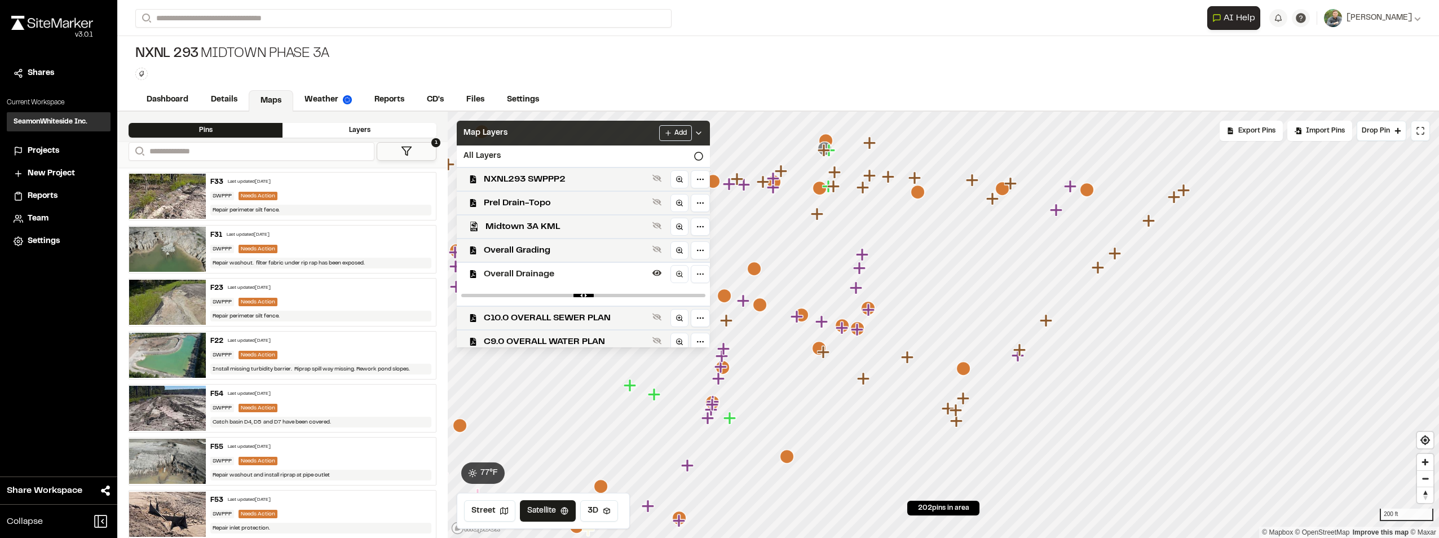
click at [703, 131] on icon at bounding box center [698, 133] width 9 height 9
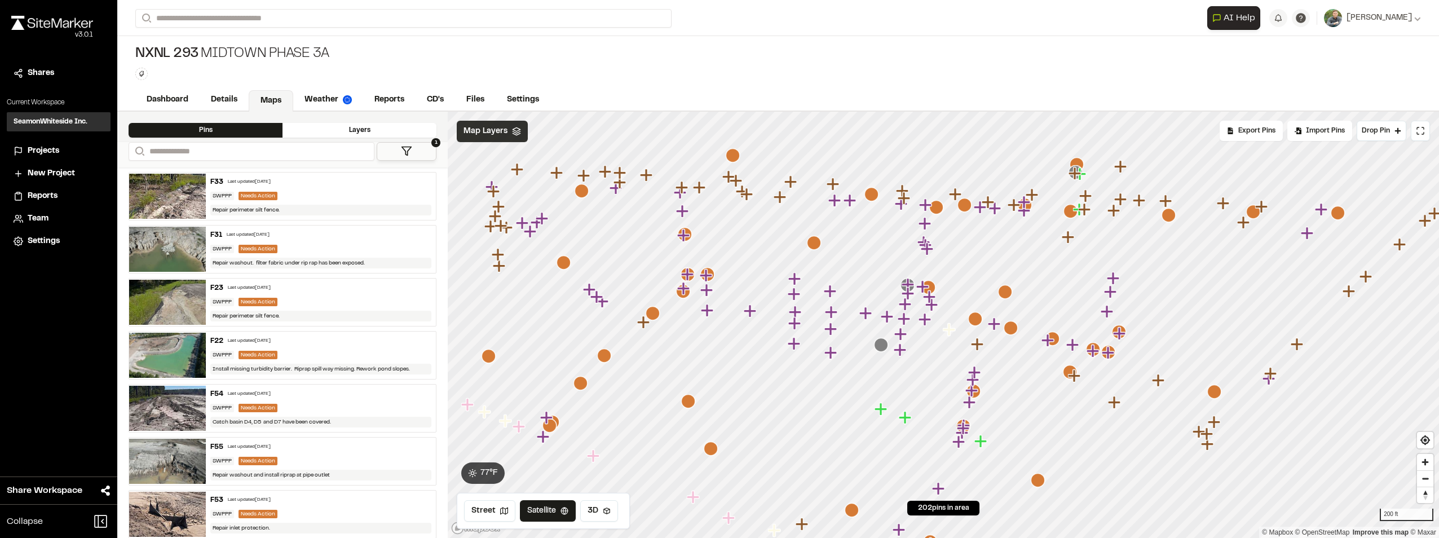
click at [532, 236] on icon "Map marker" at bounding box center [531, 231] width 15 height 15
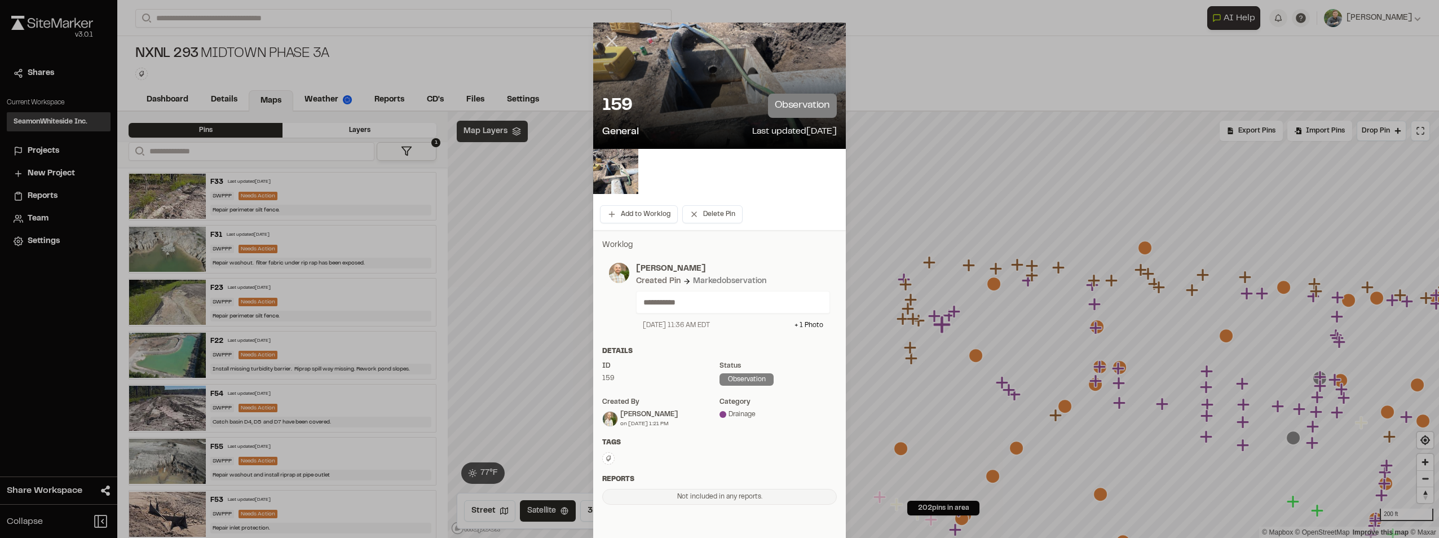
click at [606, 38] on icon at bounding box center [611, 41] width 19 height 19
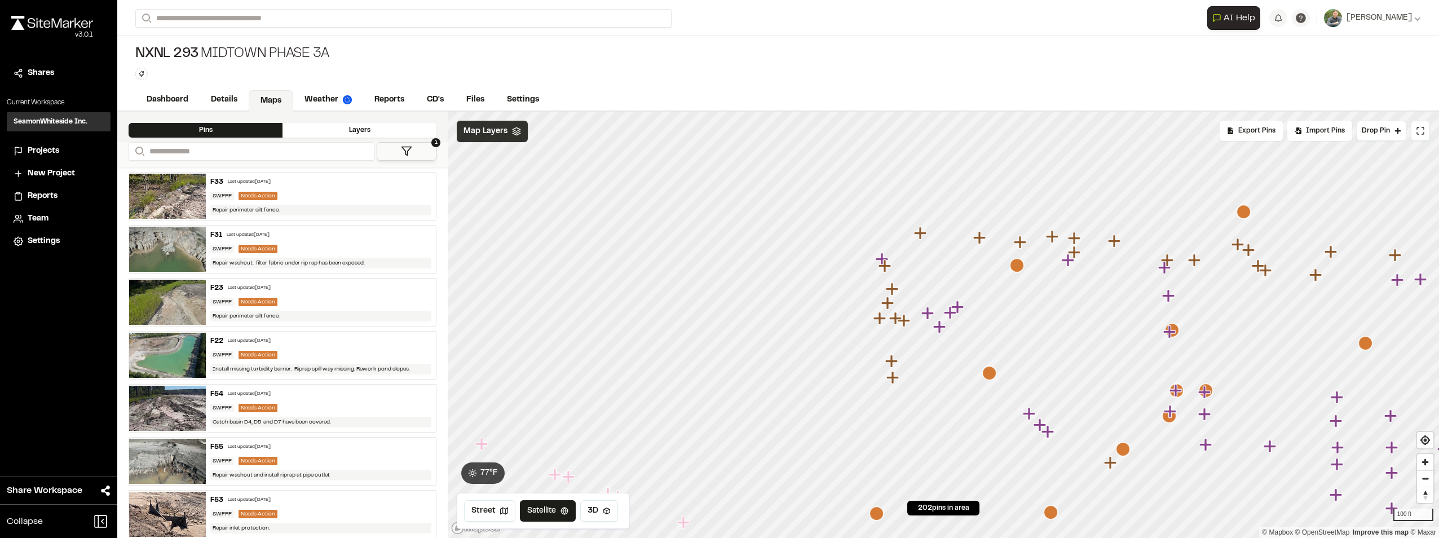
click at [942, 332] on icon "Map marker" at bounding box center [940, 327] width 15 height 15
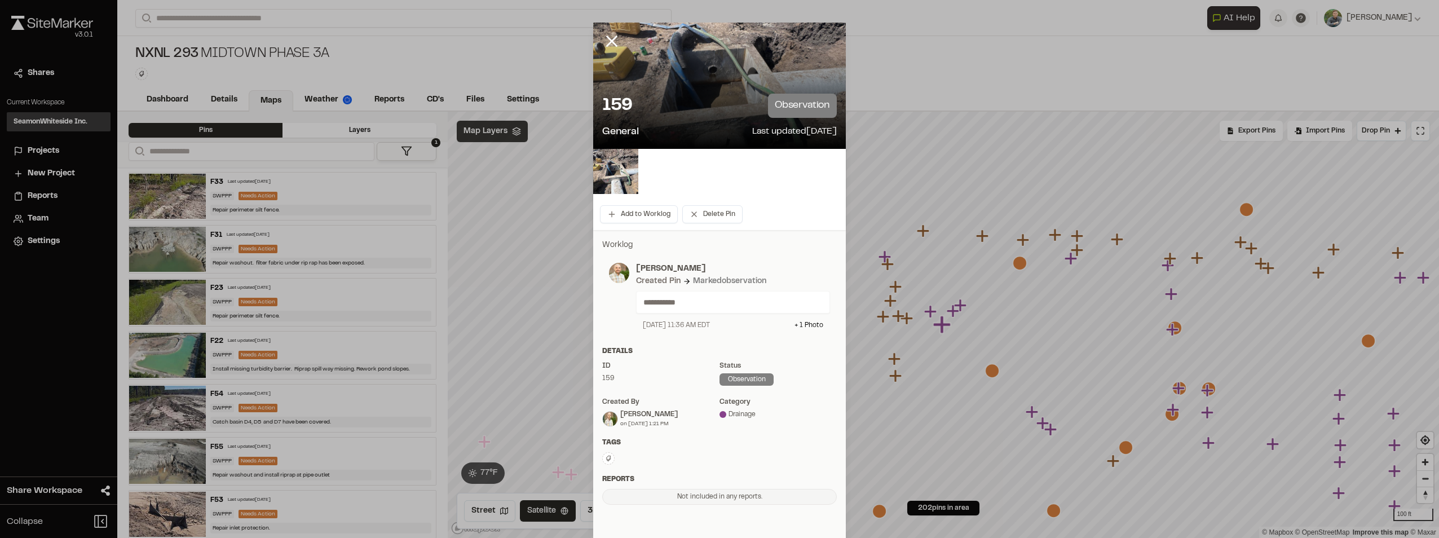
click at [607, 41] on line at bounding box center [612, 42] width 10 height 10
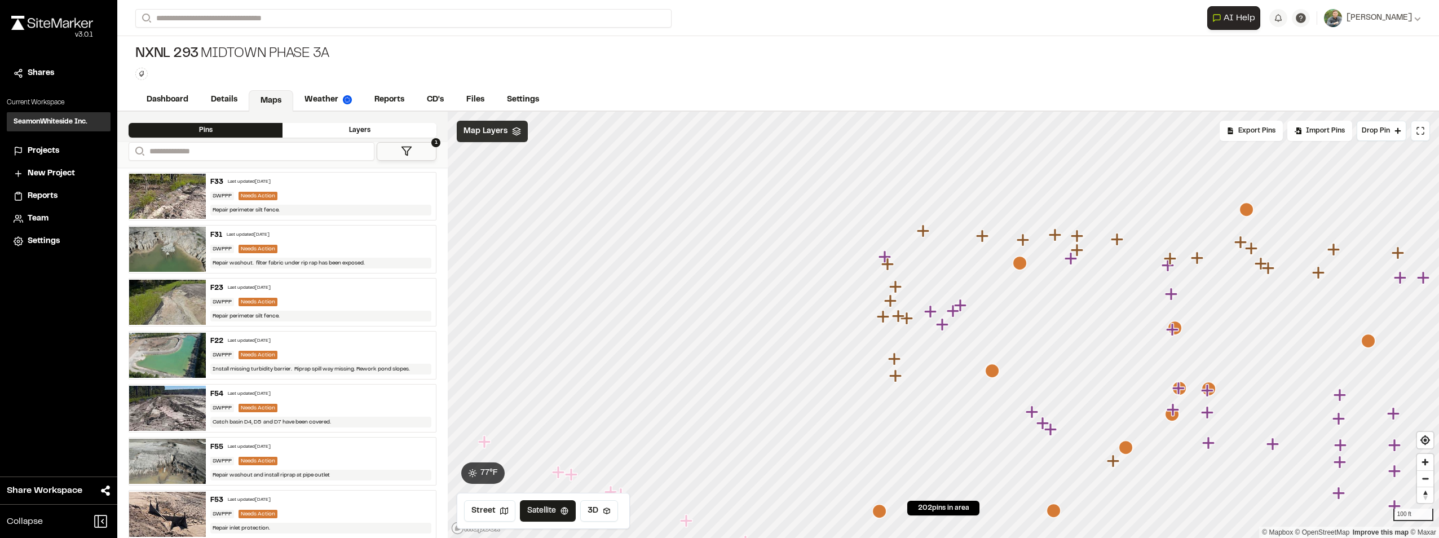
click at [932, 313] on icon "Map marker" at bounding box center [930, 311] width 12 height 12
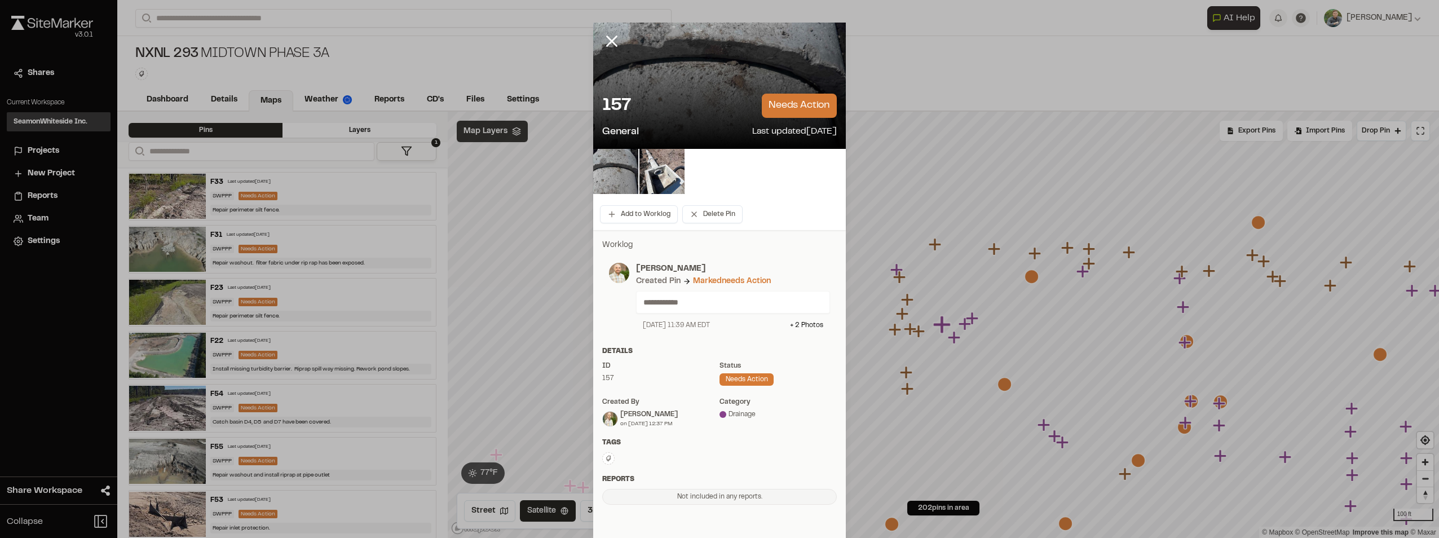
click at [607, 39] on icon at bounding box center [611, 41] width 19 height 19
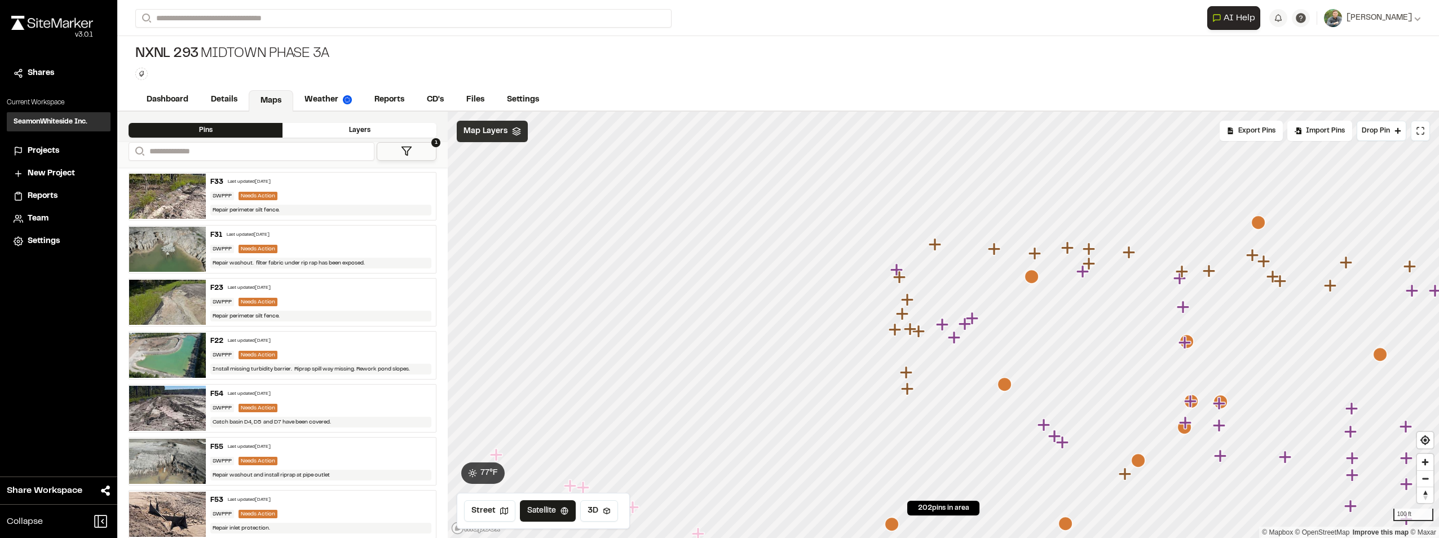
click at [897, 265] on icon "Map marker" at bounding box center [897, 269] width 12 height 12
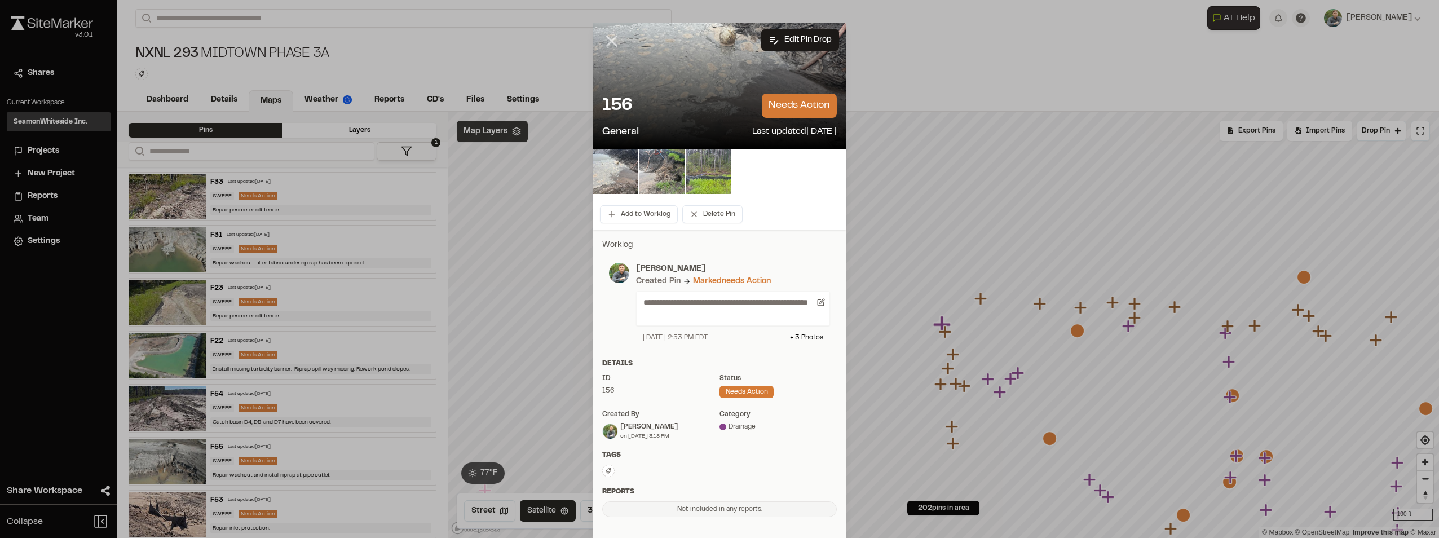
click at [613, 42] on icon at bounding box center [611, 41] width 19 height 19
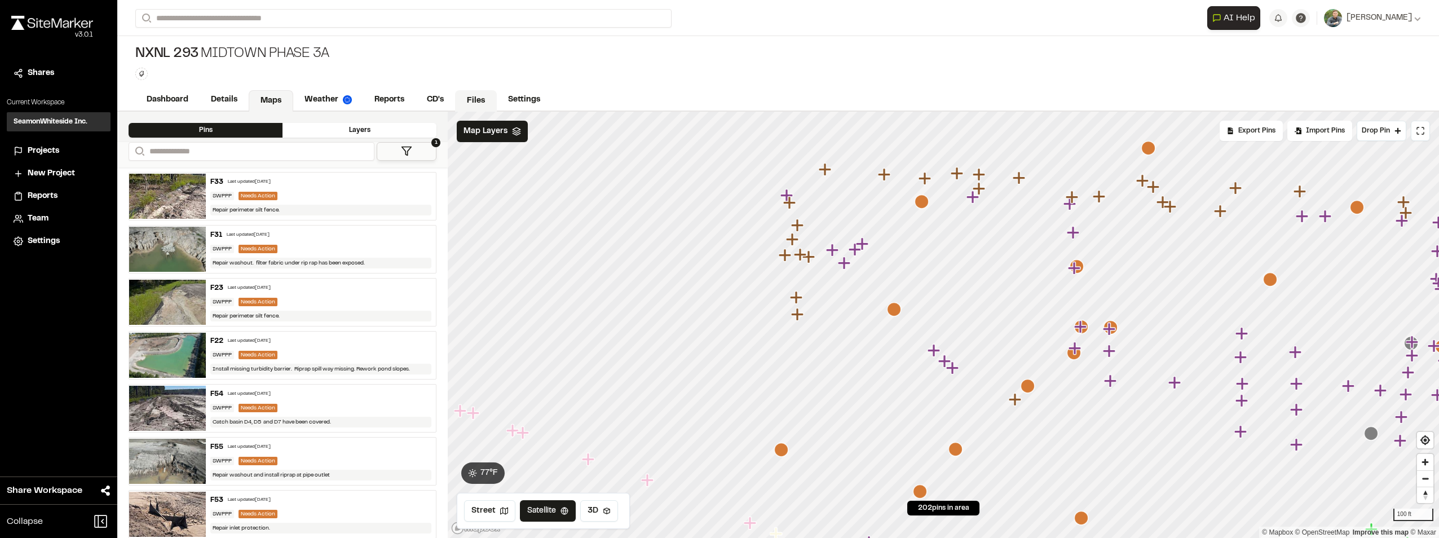
click at [472, 97] on link "Files" at bounding box center [476, 100] width 42 height 21
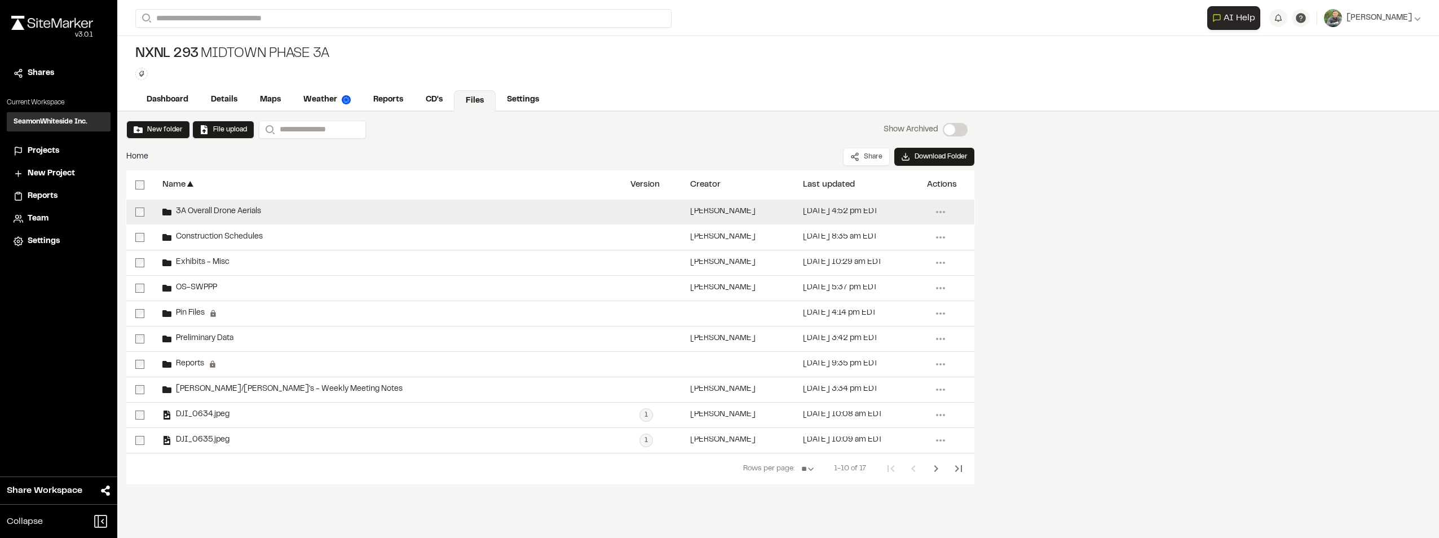
click at [242, 213] on span "3A Overall Drone Aerials" at bounding box center [216, 211] width 90 height 7
click at [252, 210] on span "3A Overall Drone Aerials" at bounding box center [216, 211] width 90 height 7
click at [682, 210] on div "[PERSON_NAME]" at bounding box center [737, 212] width 113 height 25
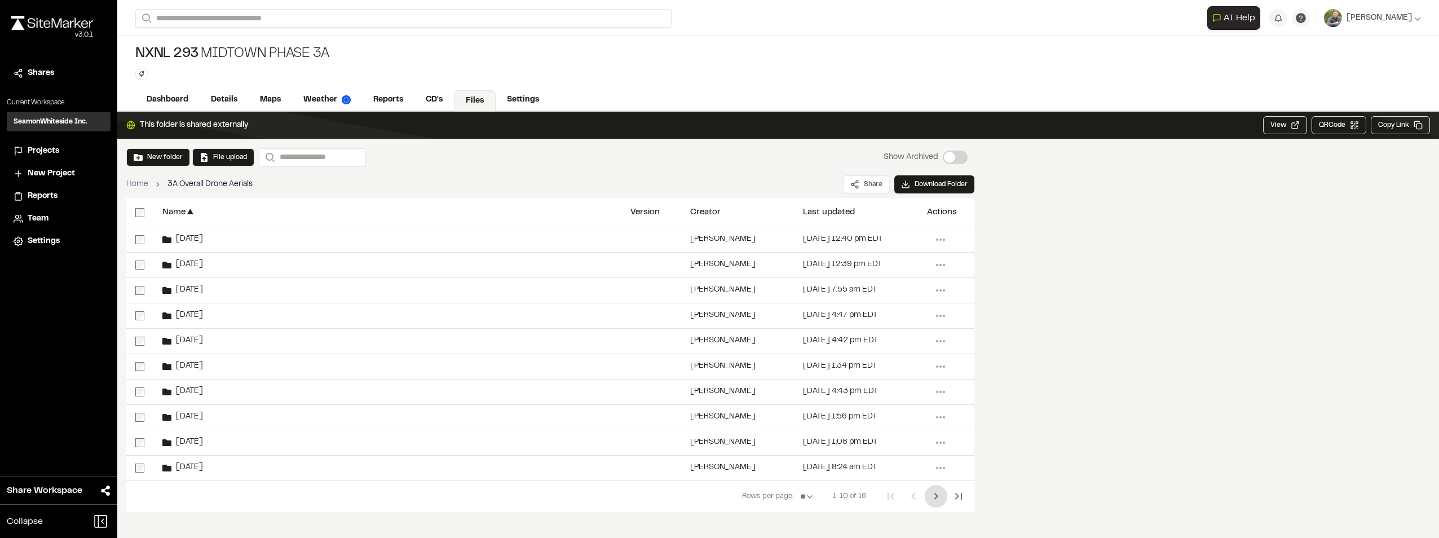
click at [937, 493] on icon "Next Page" at bounding box center [937, 497] width 14 height 14
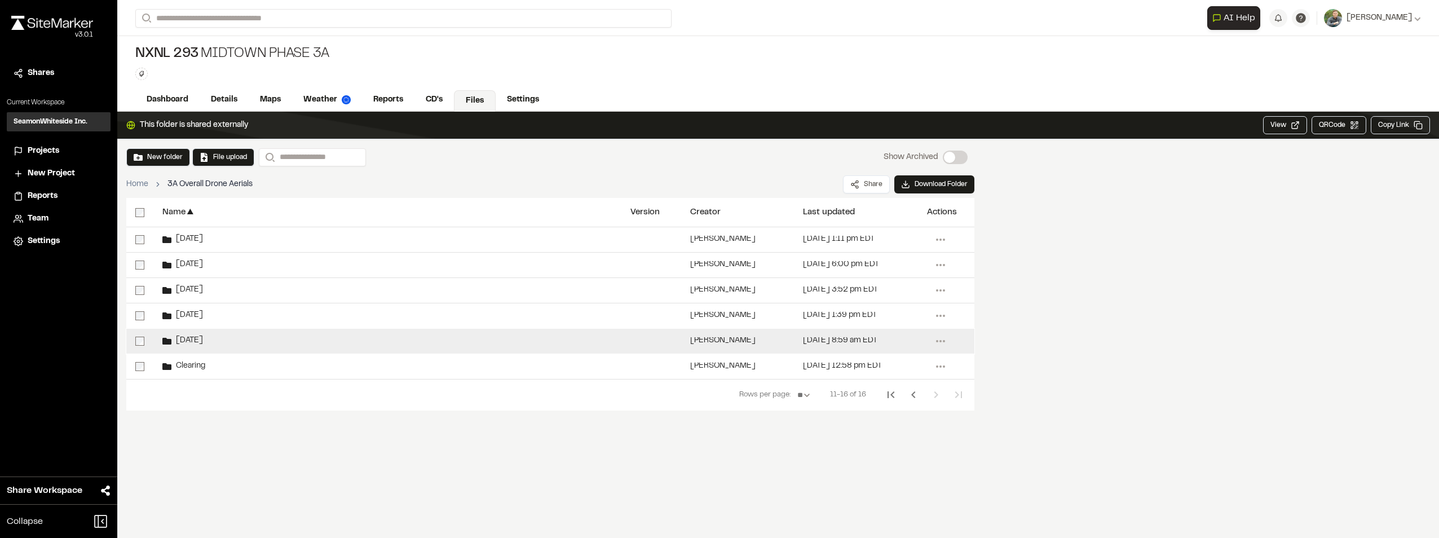
click at [190, 339] on span "[DATE]" at bounding box center [187, 340] width 32 height 7
click at [193, 338] on span "[DATE]" at bounding box center [187, 340] width 32 height 7
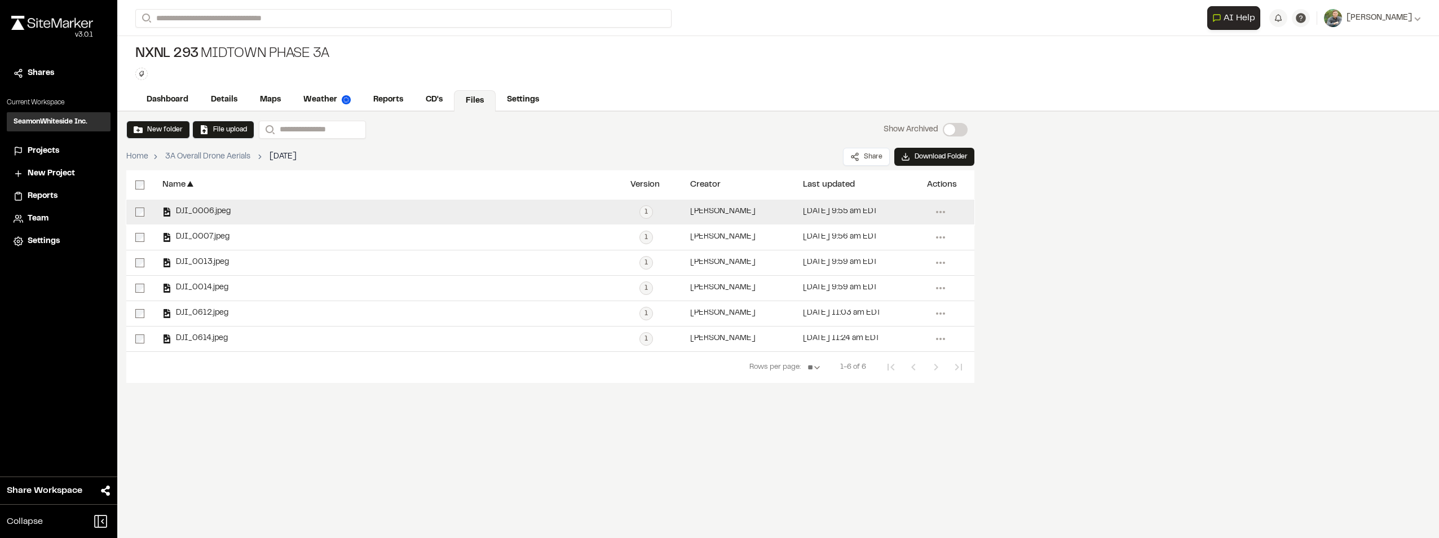
click at [213, 208] on span "DJI_0006.jpeg" at bounding box center [200, 211] width 59 height 7
click at [222, 211] on span "DJI_0006.jpeg" at bounding box center [200, 211] width 59 height 7
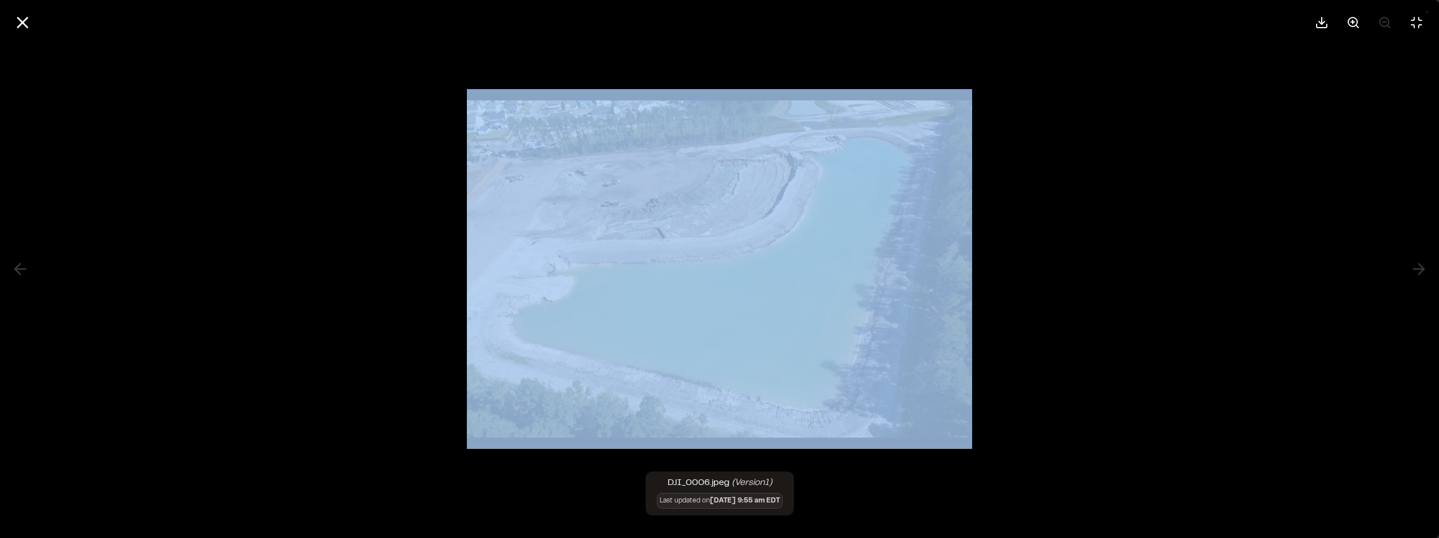
click at [614, 186] on img at bounding box center [719, 268] width 505 height 359
click at [17, 25] on icon at bounding box center [22, 22] width 19 height 19
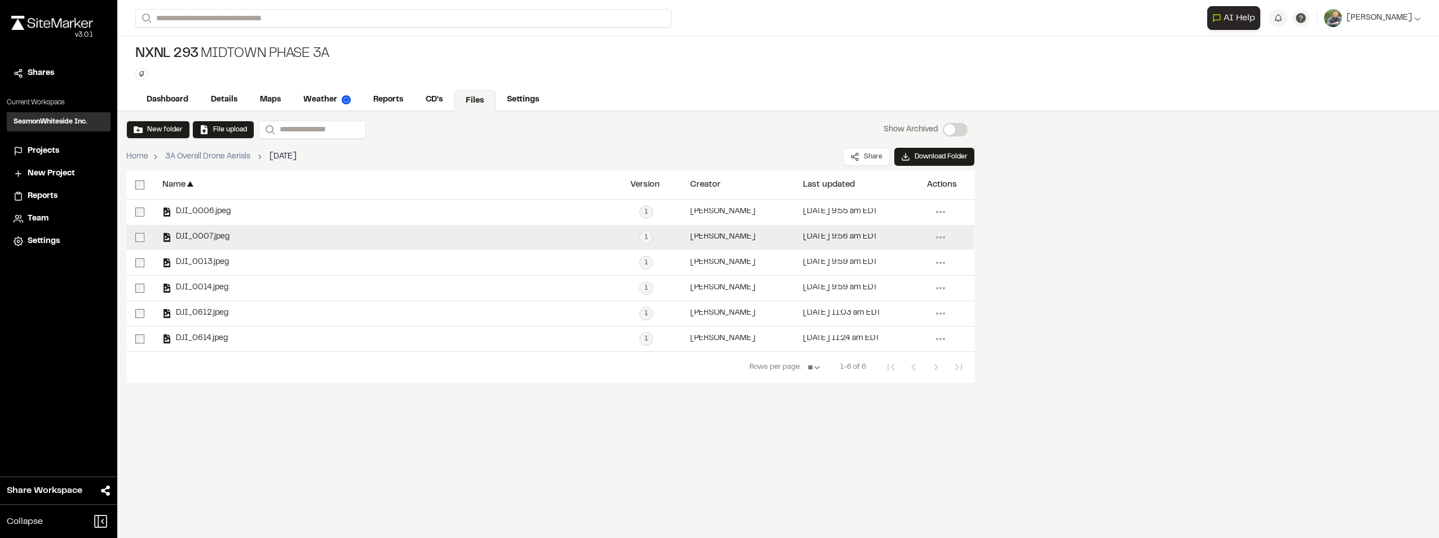
click at [205, 235] on span "DJI_0007.jpeg" at bounding box center [200, 237] width 58 height 7
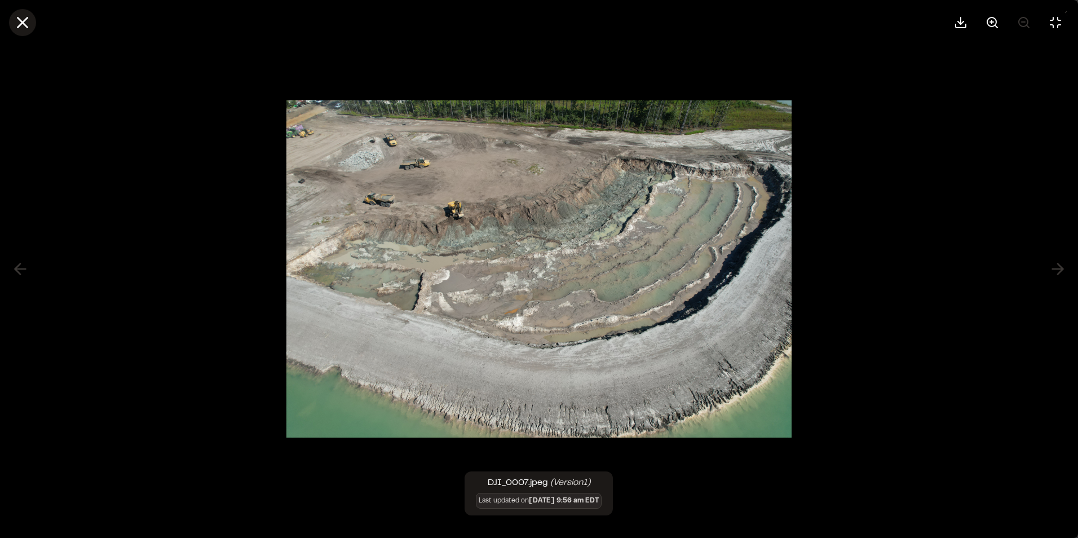
click at [17, 27] on icon at bounding box center [22, 22] width 19 height 19
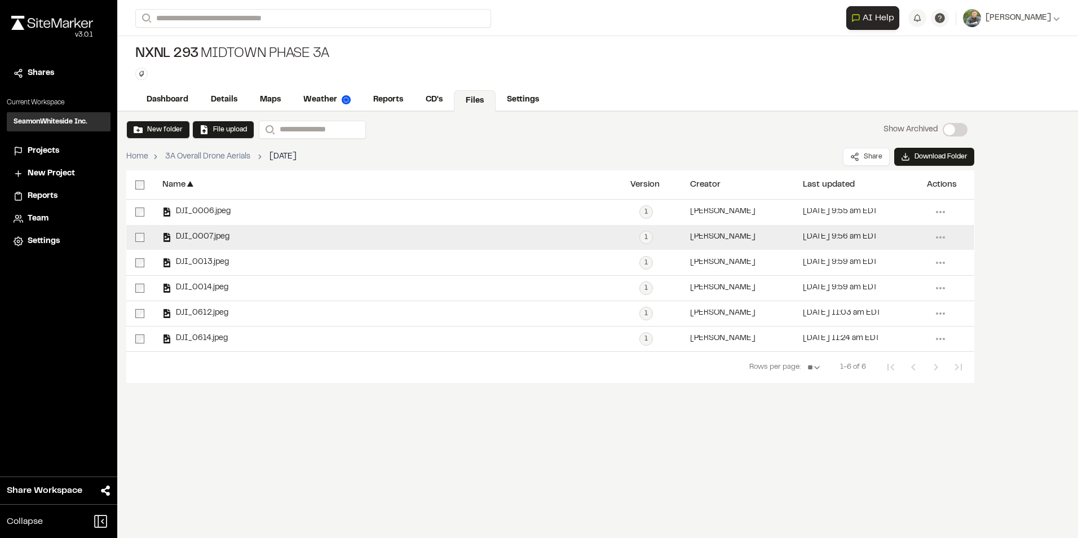
click at [208, 240] on span "DJI_0007.jpeg" at bounding box center [200, 237] width 58 height 7
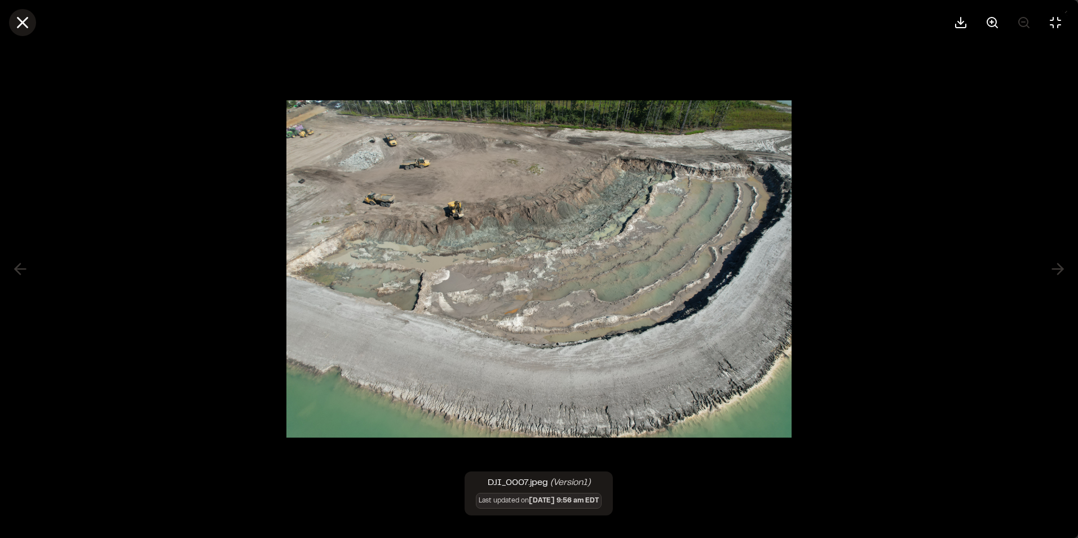
click at [22, 27] on icon at bounding box center [22, 22] width 19 height 19
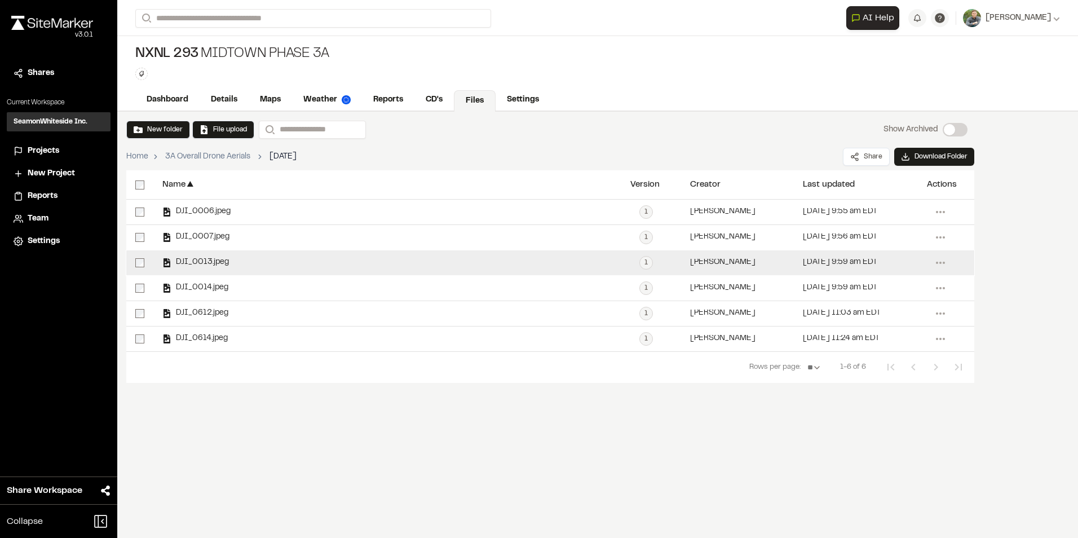
click at [214, 265] on span "DJI_0013.jpeg" at bounding box center [200, 262] width 58 height 7
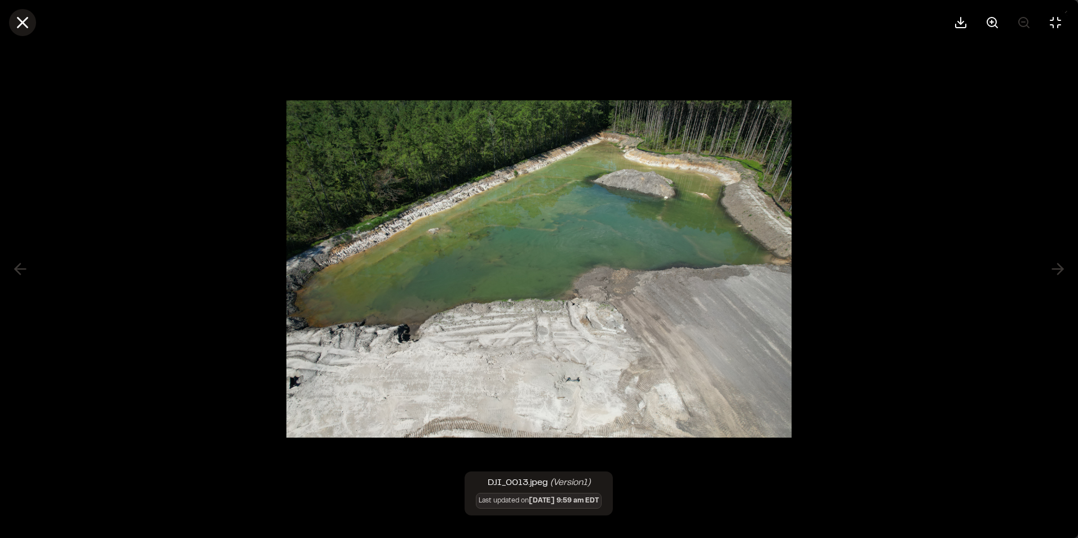
click at [25, 21] on icon at bounding box center [22, 22] width 19 height 19
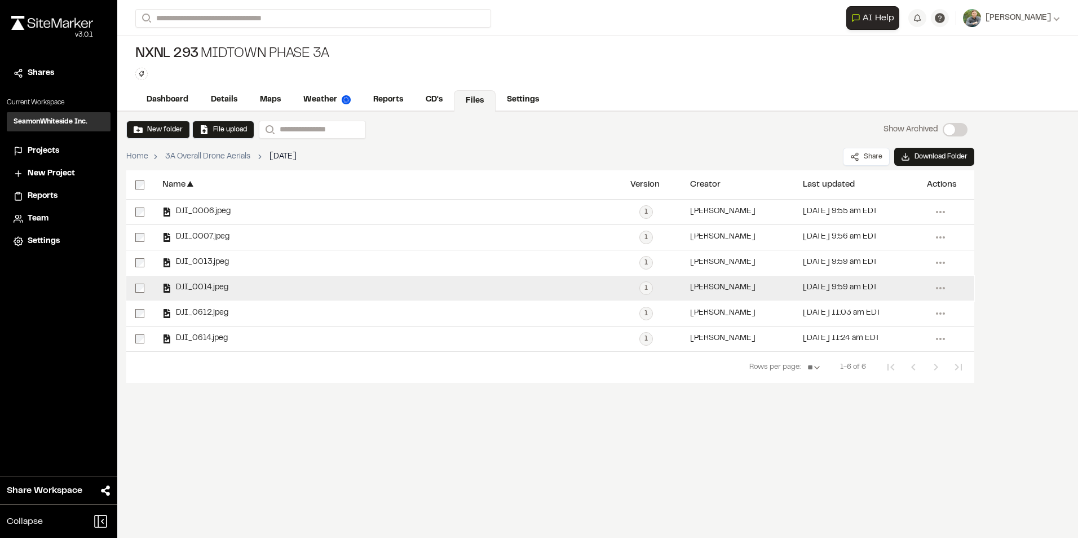
click at [221, 288] on span "DJI_0014.jpeg" at bounding box center [199, 287] width 57 height 7
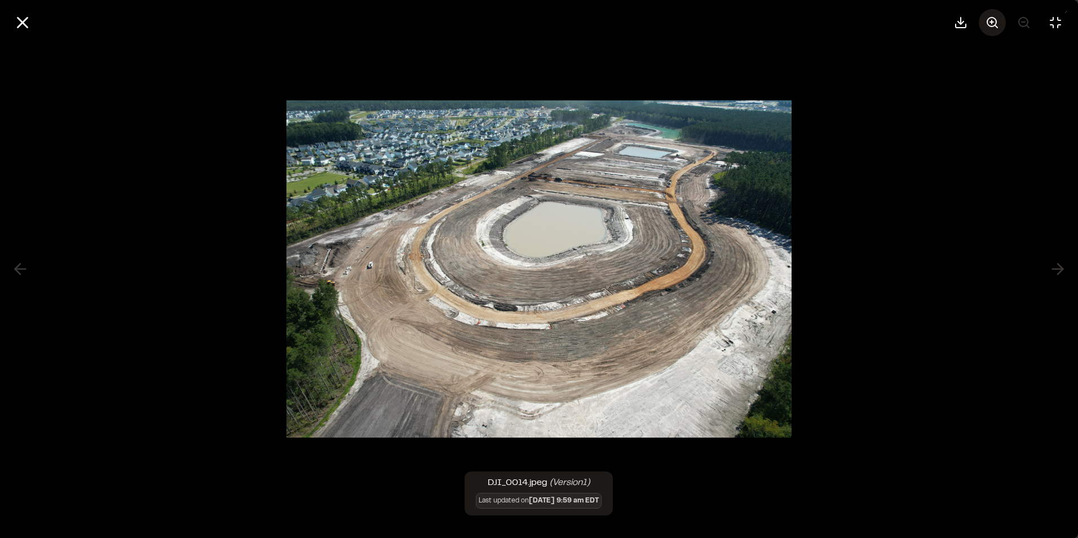
click at [994, 17] on circle at bounding box center [992, 21] width 9 height 9
